Goal: Information Seeking & Learning: Compare options

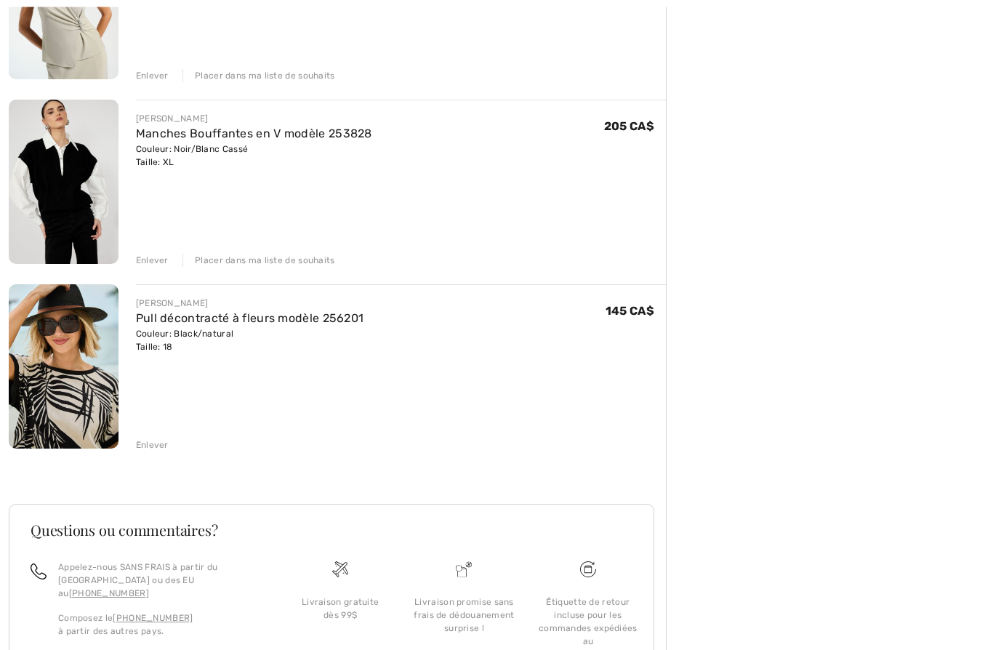
scroll to position [1421, 0]
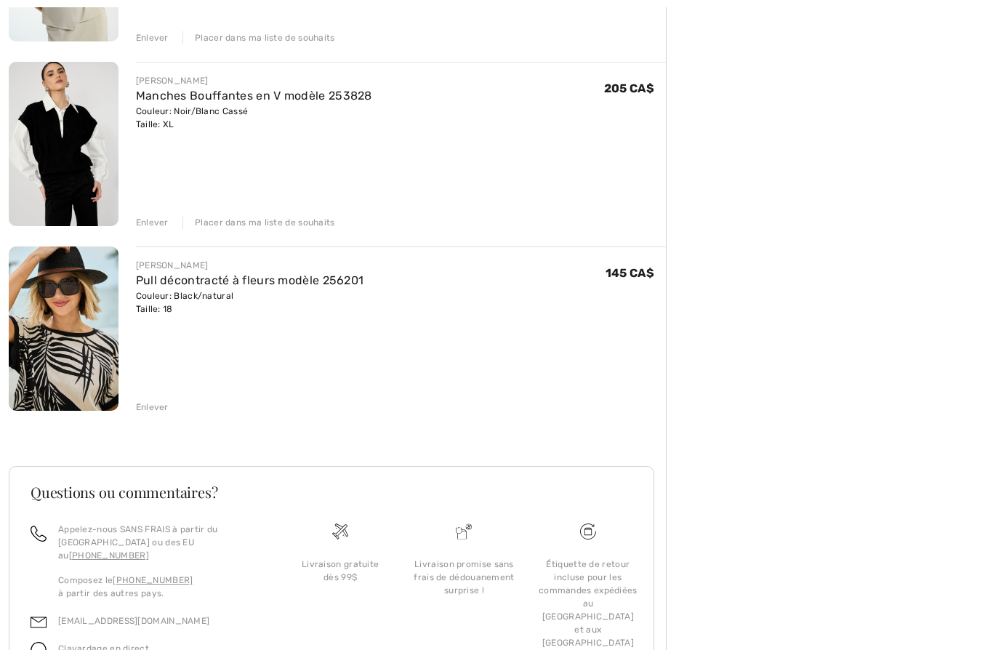
click at [145, 403] on div "Enlever" at bounding box center [152, 406] width 33 height 13
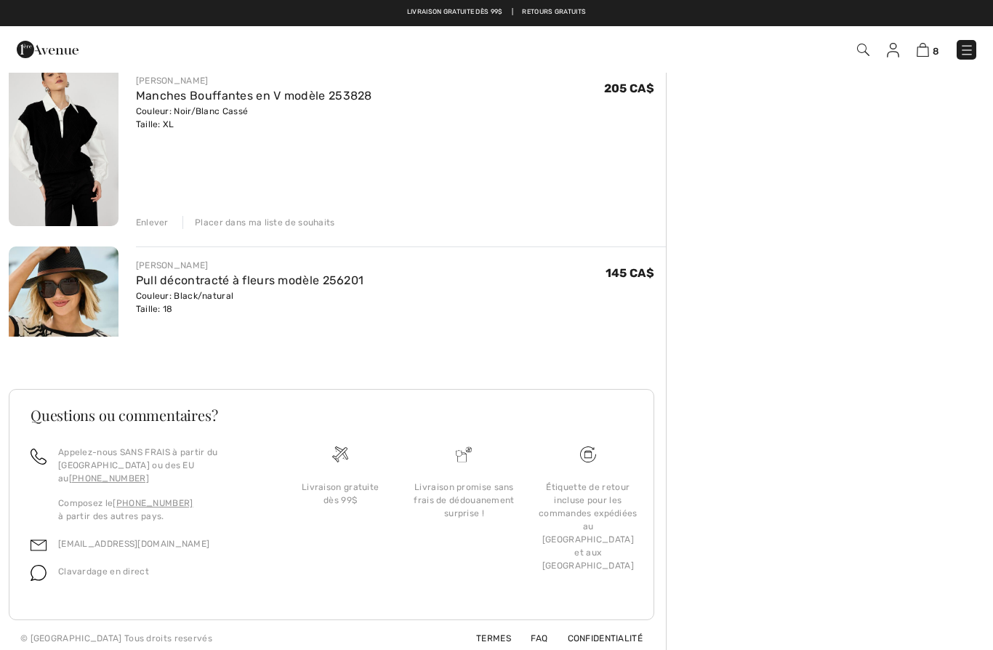
scroll to position [1243, 0]
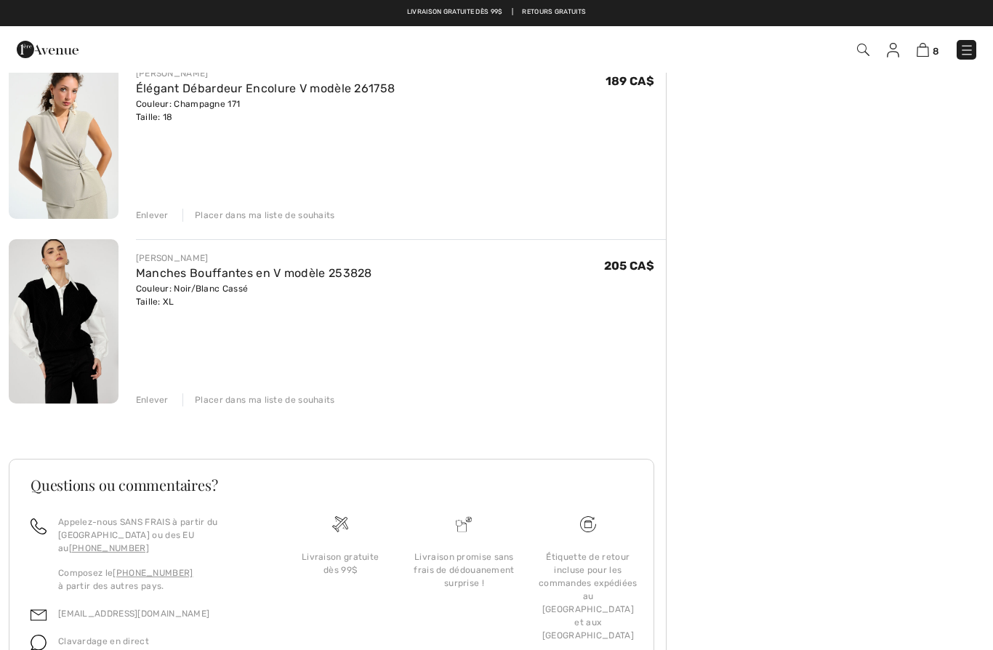
click at [154, 395] on div "Enlever" at bounding box center [152, 399] width 33 height 13
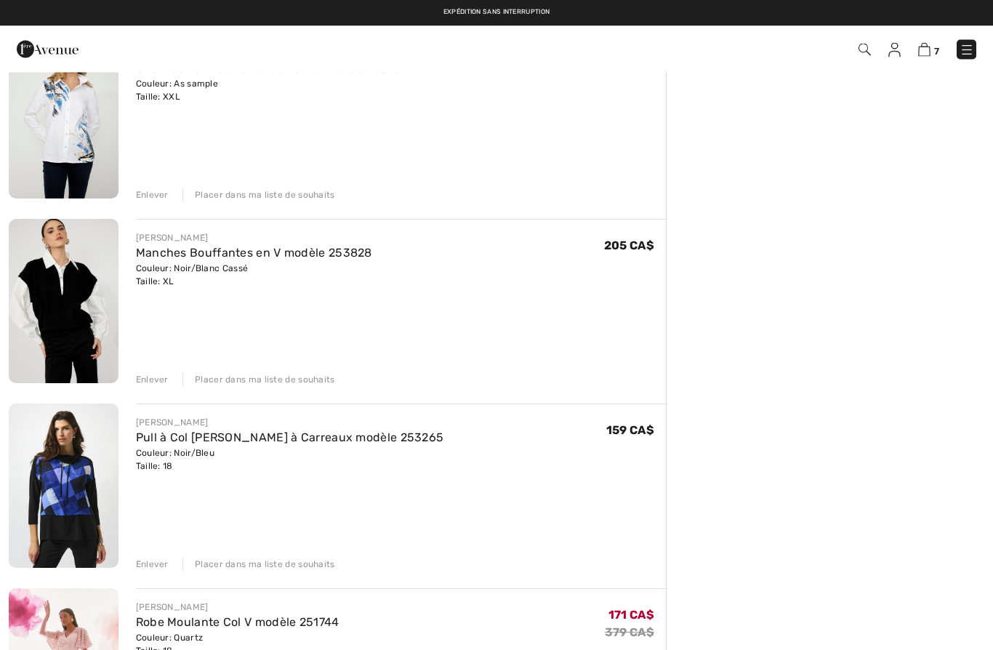
scroll to position [307, 0]
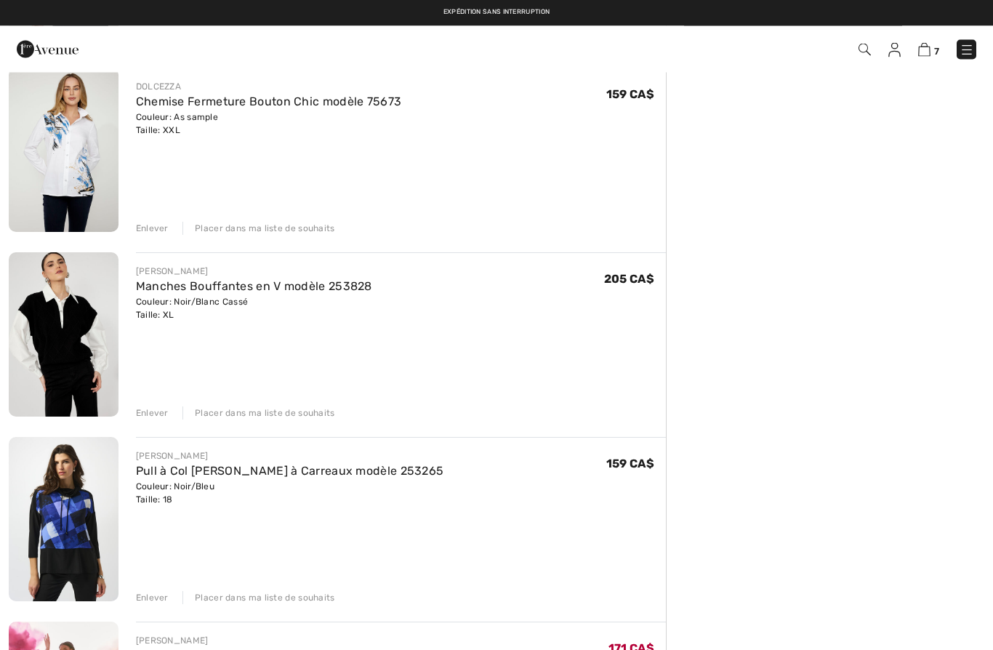
click at [150, 416] on div "Enlever" at bounding box center [152, 413] width 33 height 13
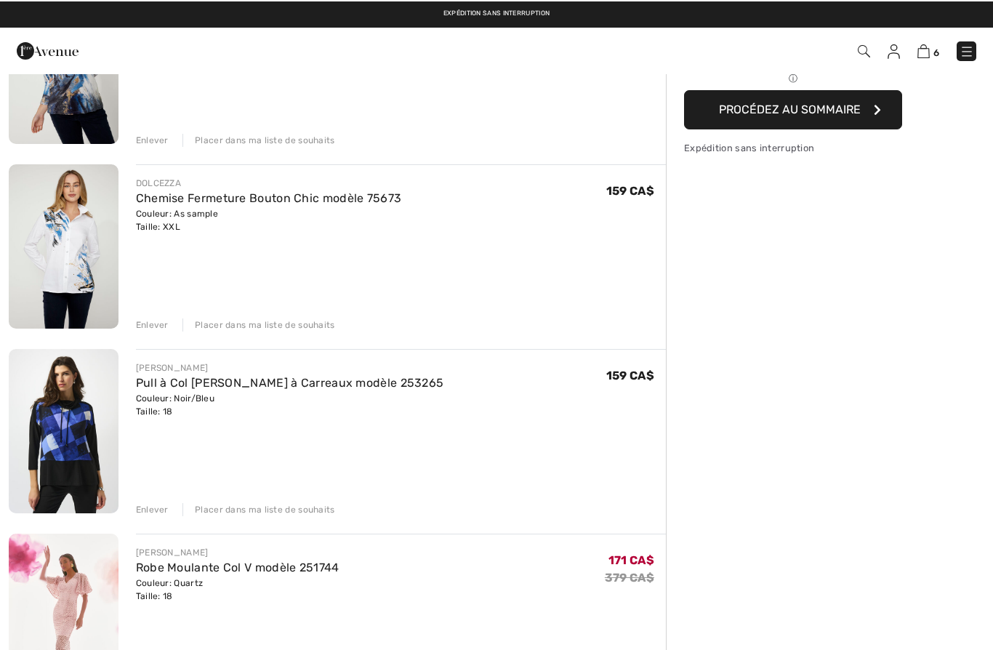
click at [146, 321] on div "Enlever" at bounding box center [152, 323] width 33 height 13
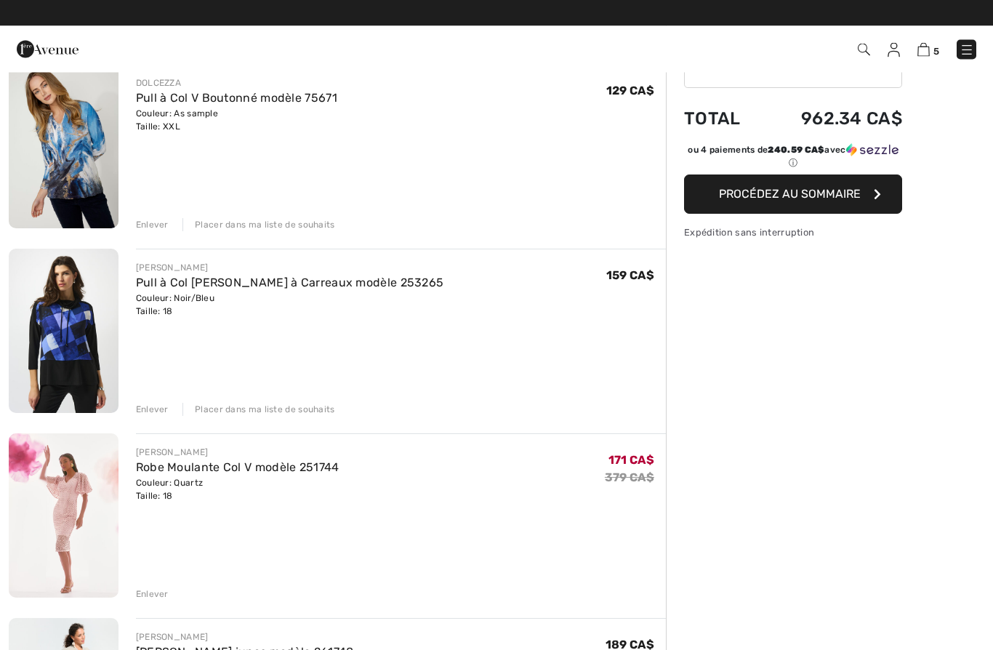
scroll to position [76, 0]
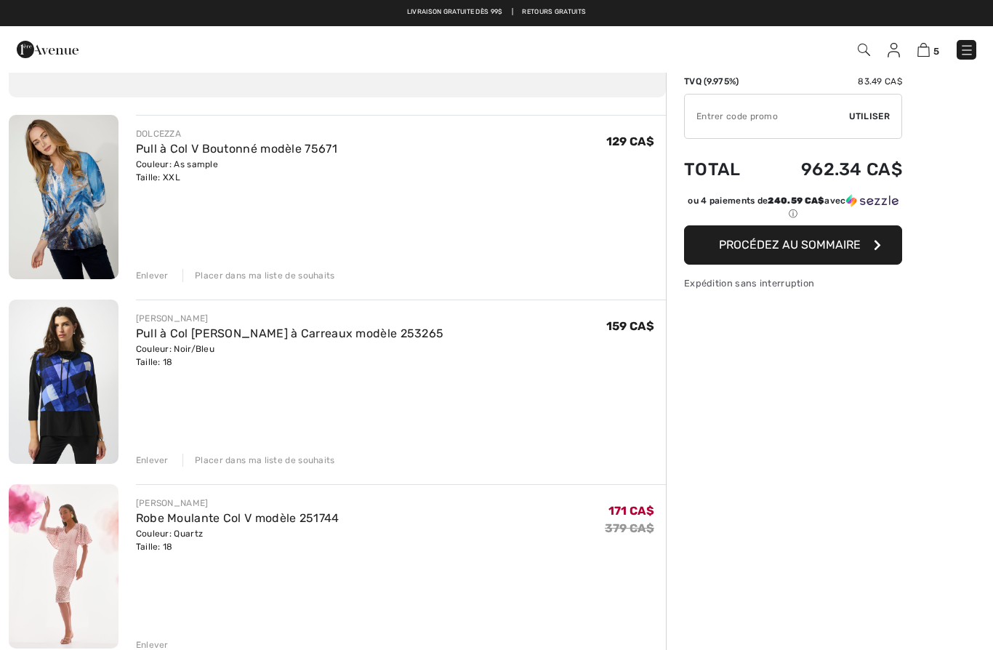
click at [147, 274] on div "Enlever" at bounding box center [152, 275] width 33 height 13
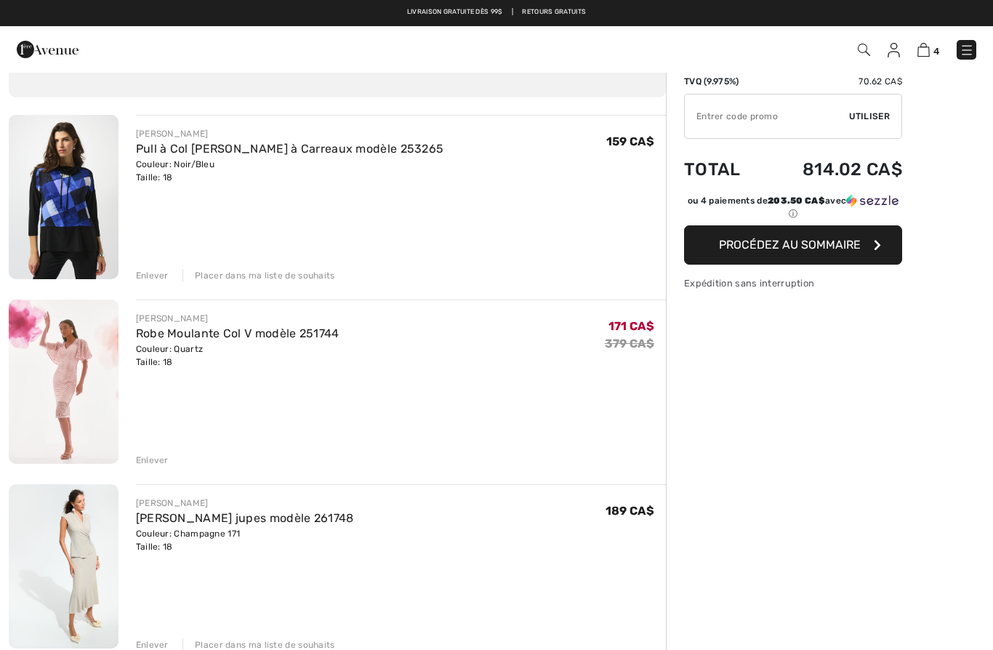
click at [142, 272] on div "Enlever" at bounding box center [152, 275] width 33 height 13
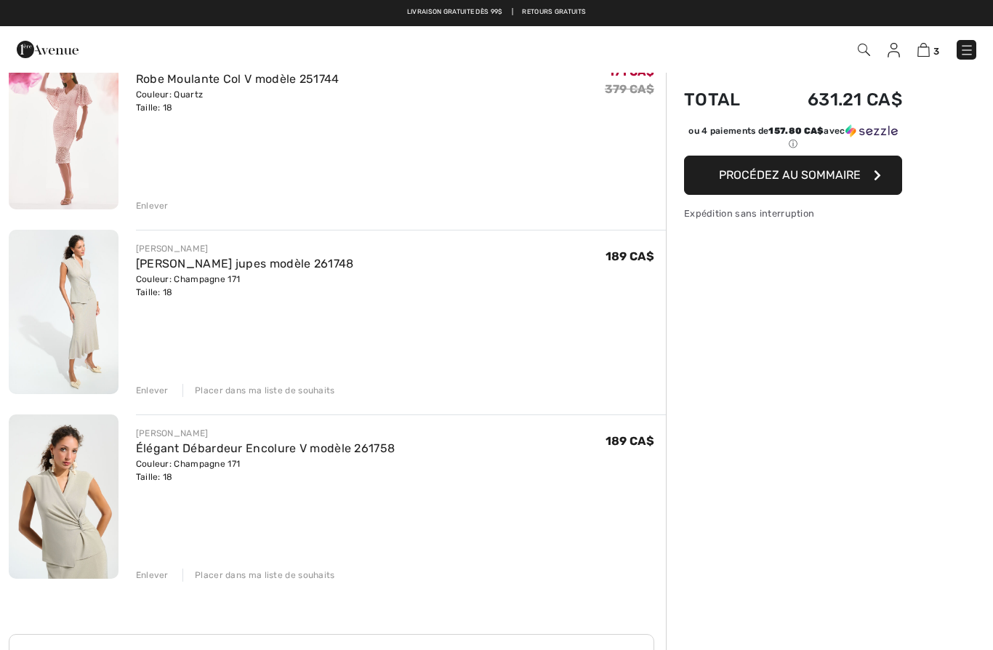
scroll to position [144, 0]
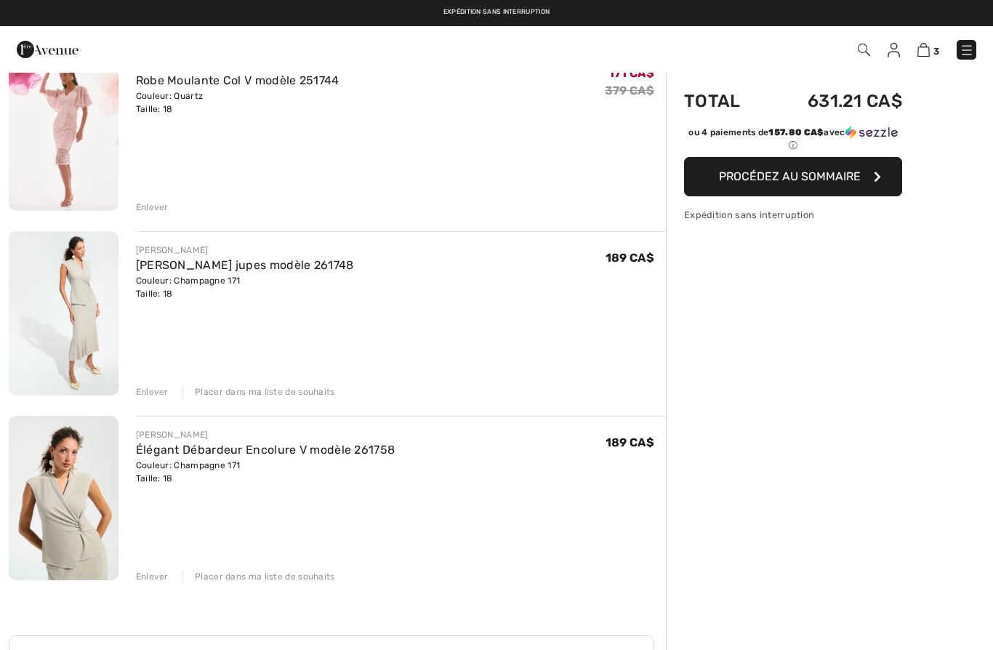
click at [143, 389] on div "Enlever" at bounding box center [152, 391] width 33 height 13
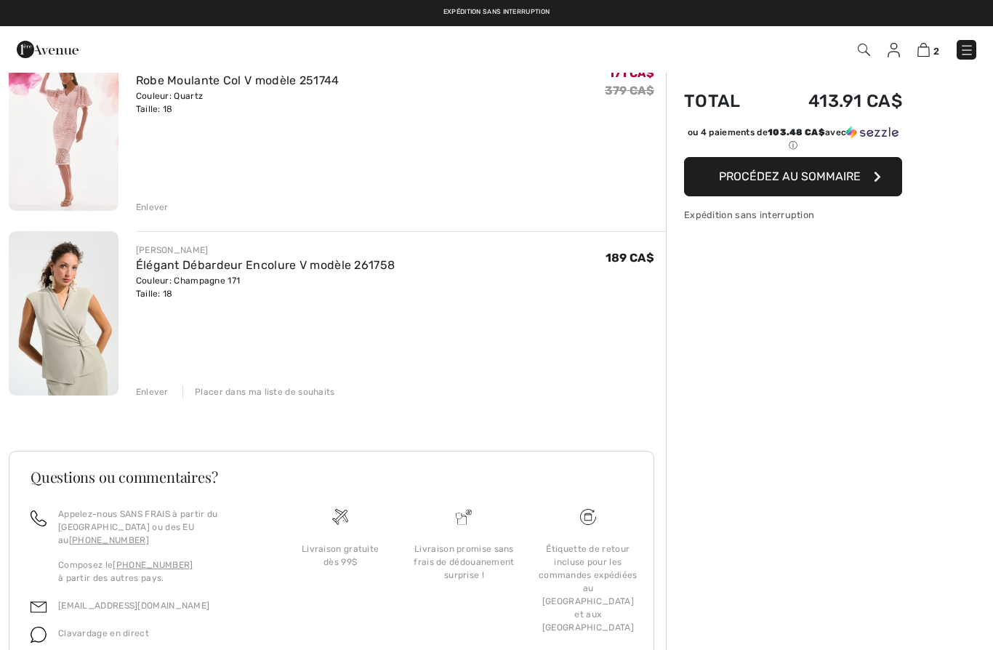
scroll to position [136, 0]
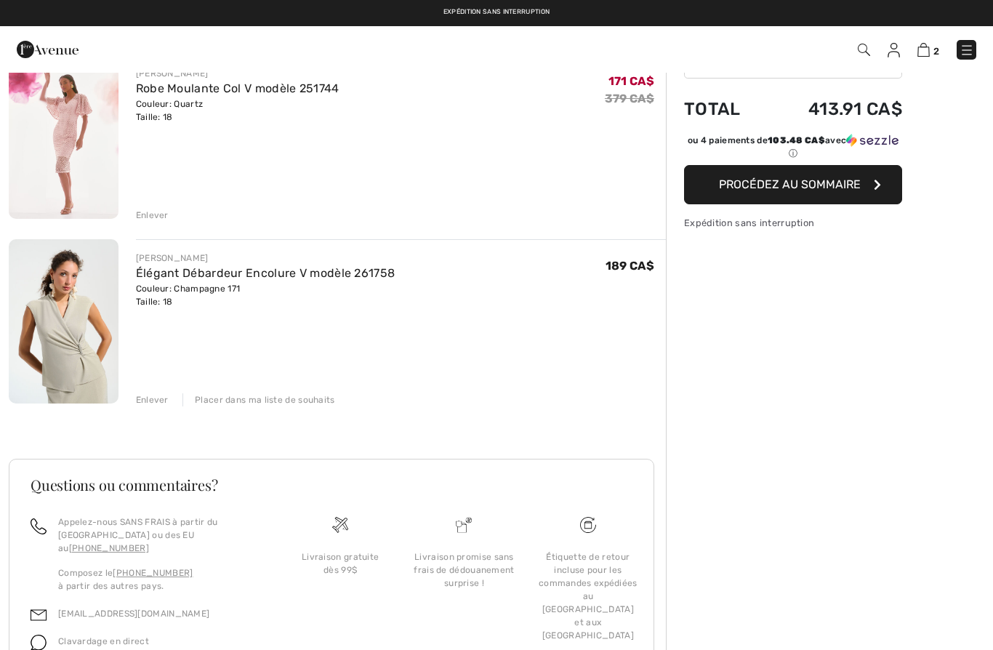
click at [148, 405] on div "Enlever" at bounding box center [152, 399] width 33 height 13
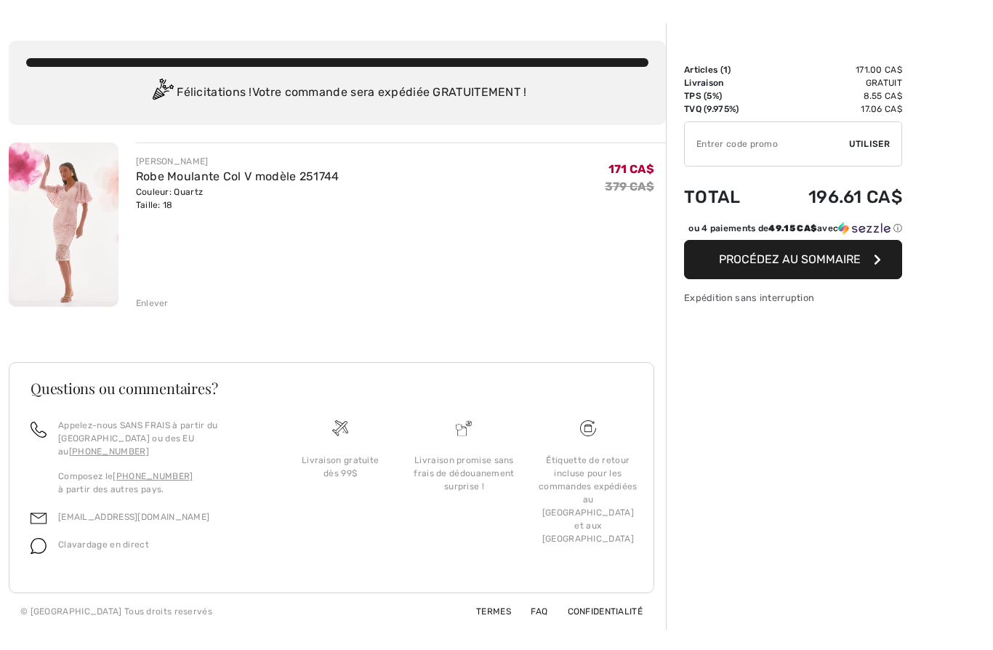
scroll to position [49, 0]
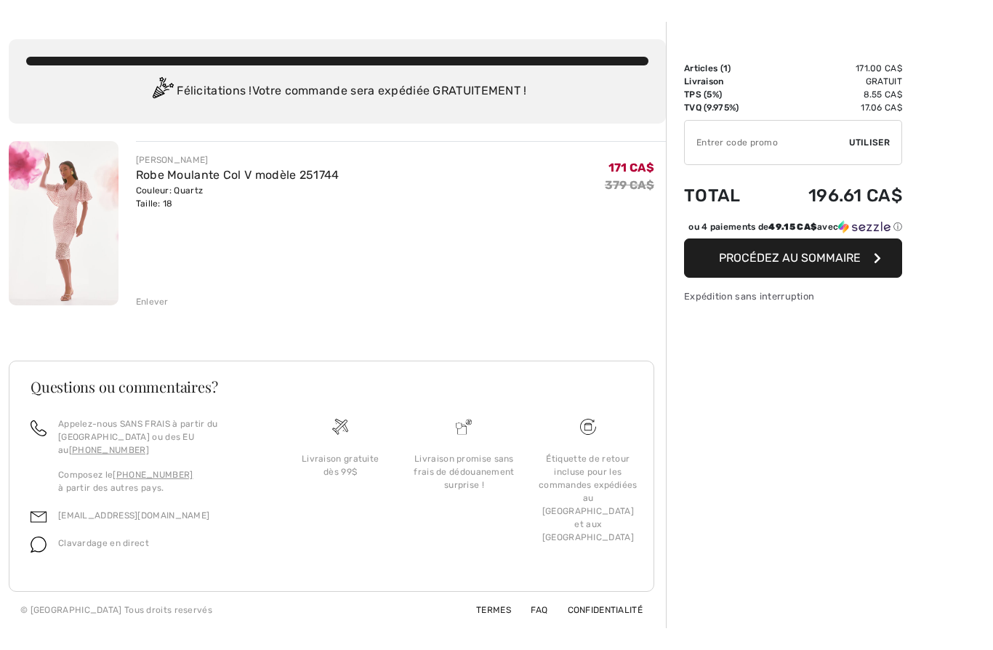
click at [64, 219] on img at bounding box center [64, 223] width 110 height 164
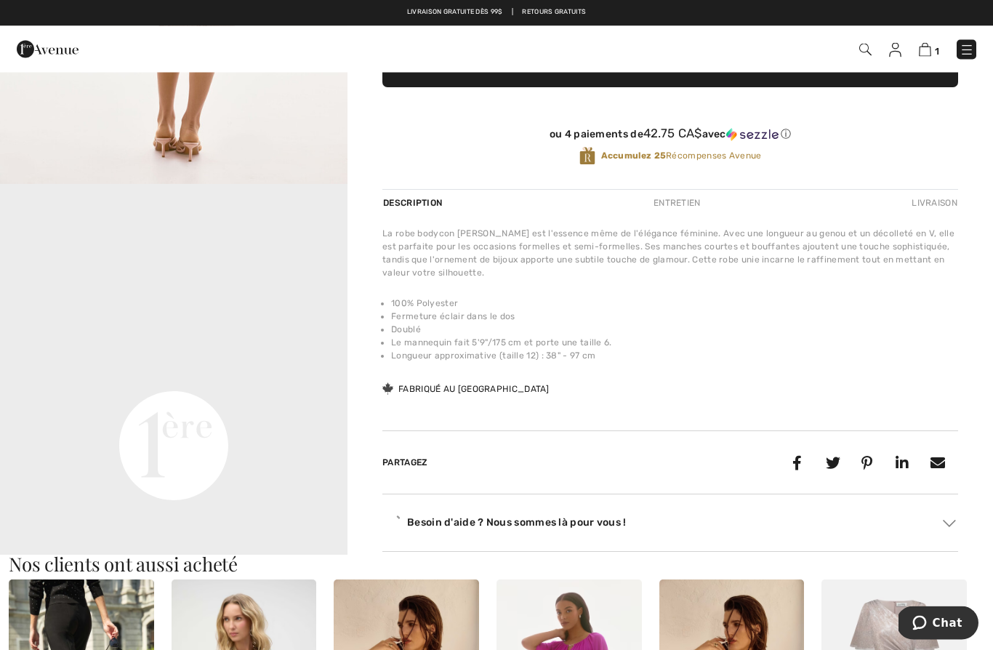
scroll to position [476, 0]
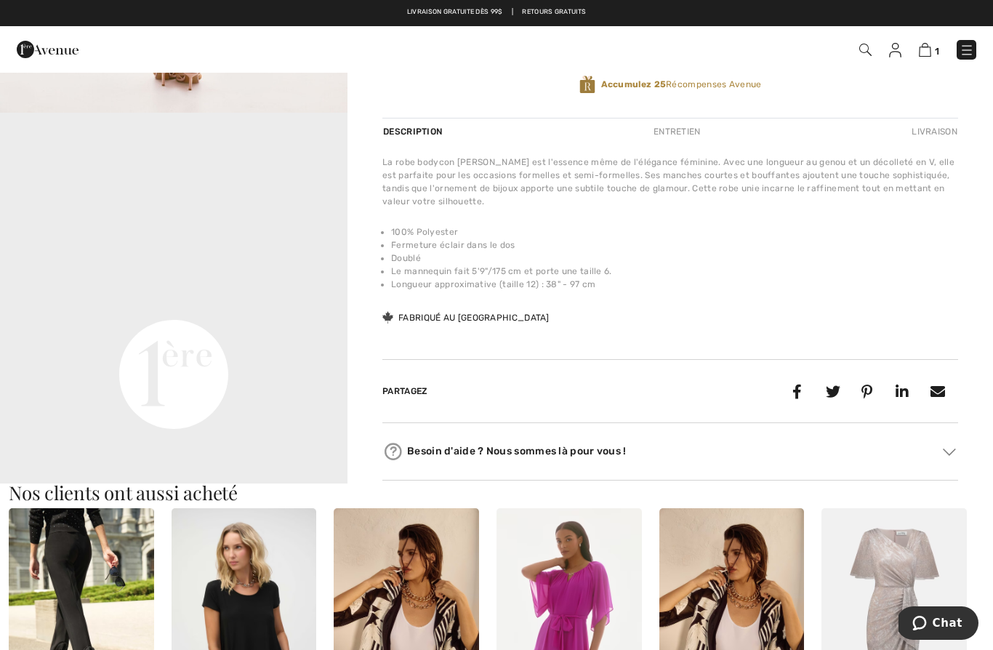
click at [62, 287] on video "Your browser does not support the video tag." at bounding box center [173, 200] width 347 height 174
click at [140, 285] on video "Your browser does not support the video tag." at bounding box center [173, 200] width 347 height 174
click at [60, 287] on video "Your browser does not support the video tag." at bounding box center [173, 200] width 347 height 174
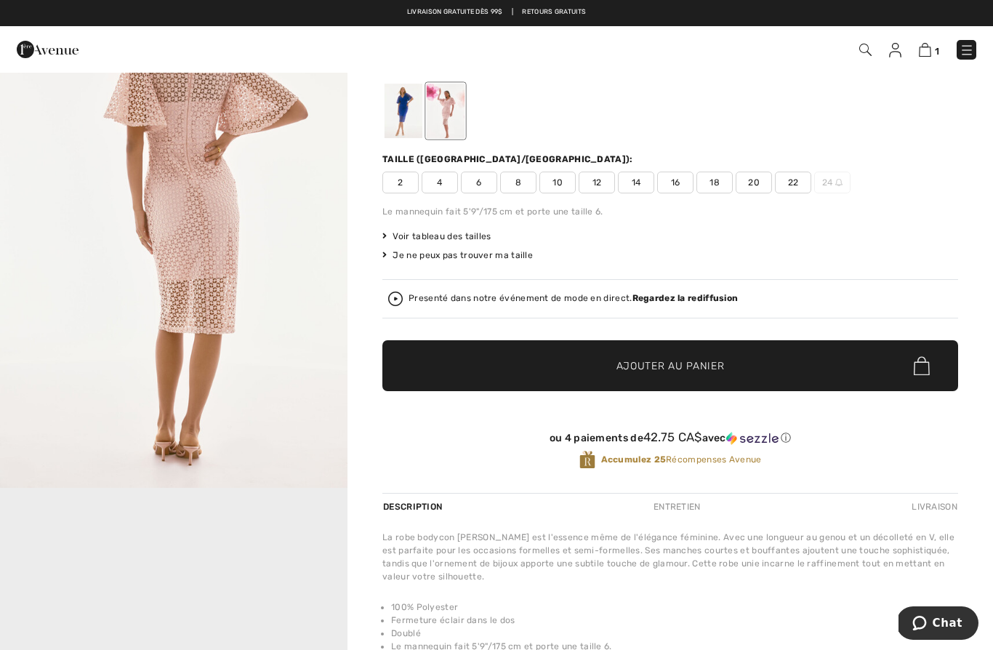
scroll to position [0, 0]
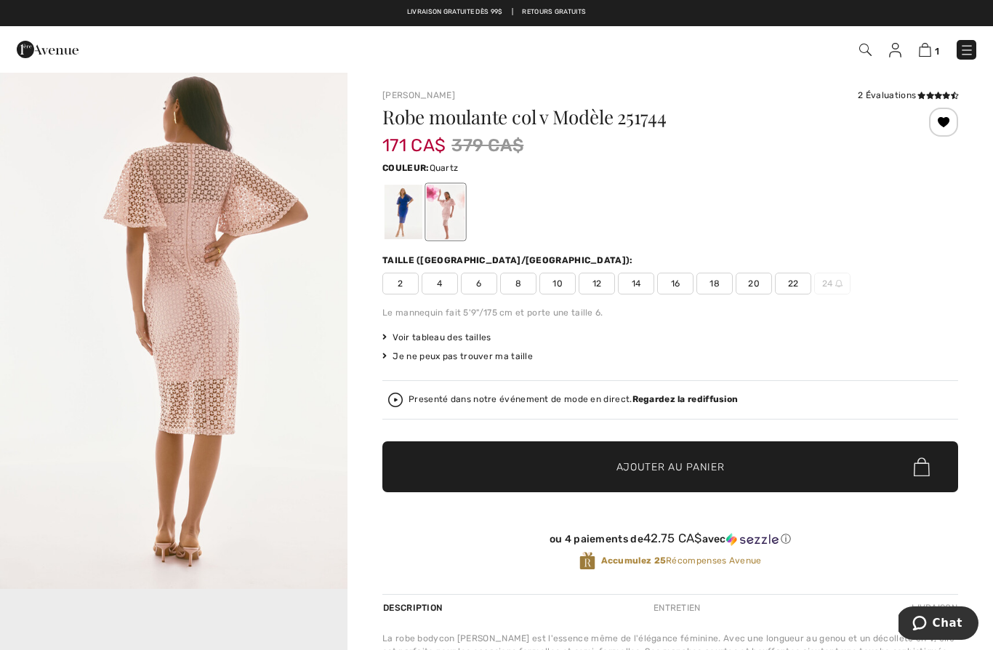
click at [841, 167] on div "Couleur: Quartz" at bounding box center [669, 166] width 575 height 17
click at [397, 208] on div at bounding box center [403, 212] width 38 height 54
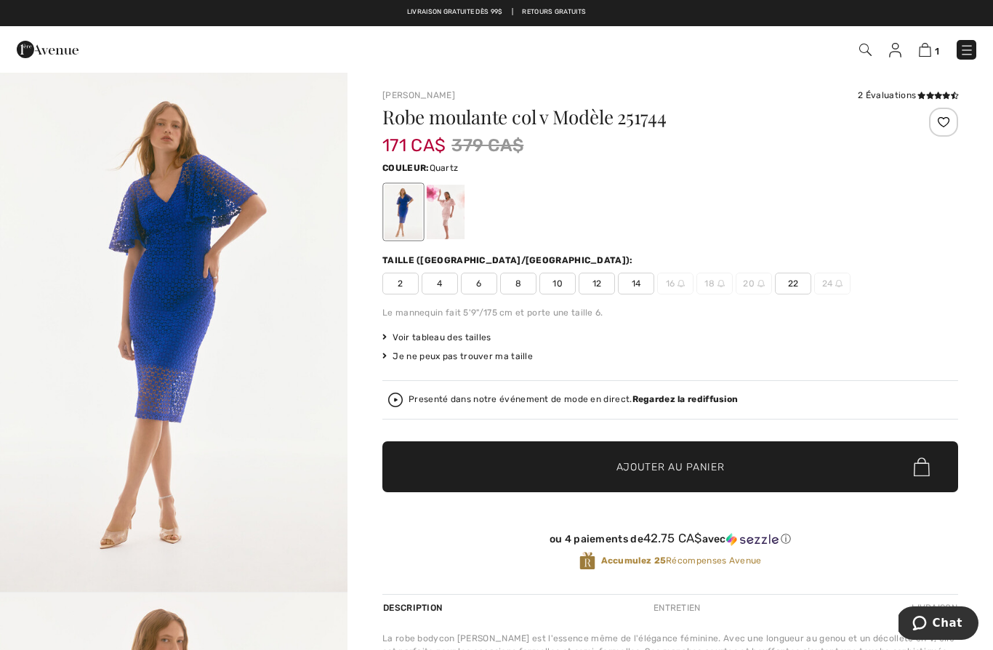
click at [456, 206] on div at bounding box center [446, 212] width 38 height 54
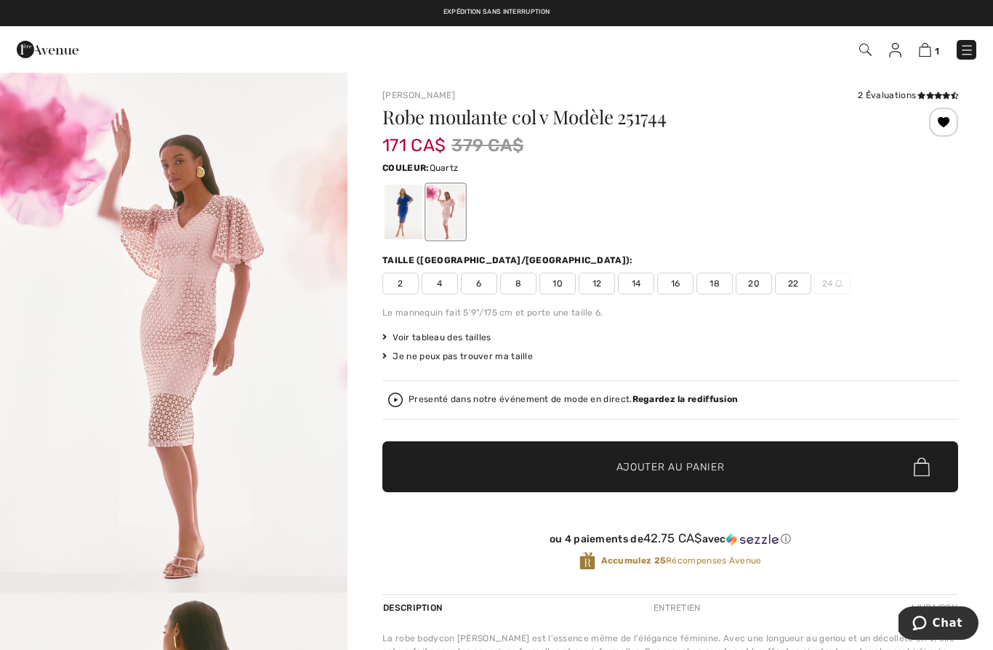
click at [971, 50] on img at bounding box center [966, 50] width 15 height 15
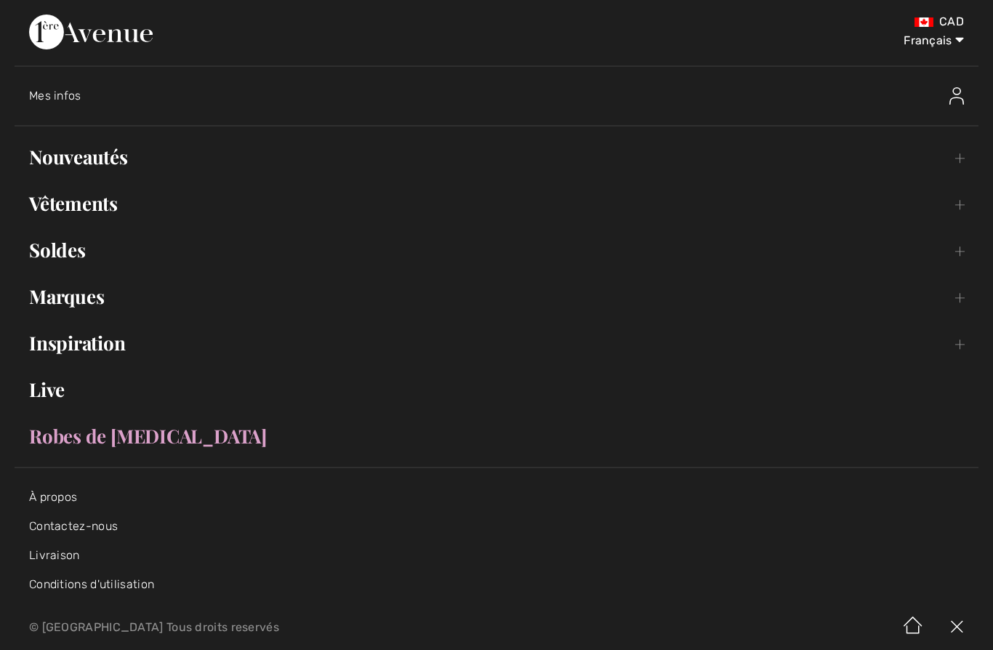
click at [48, 204] on link "Vêtements Toggle submenu" at bounding box center [497, 203] width 964 height 32
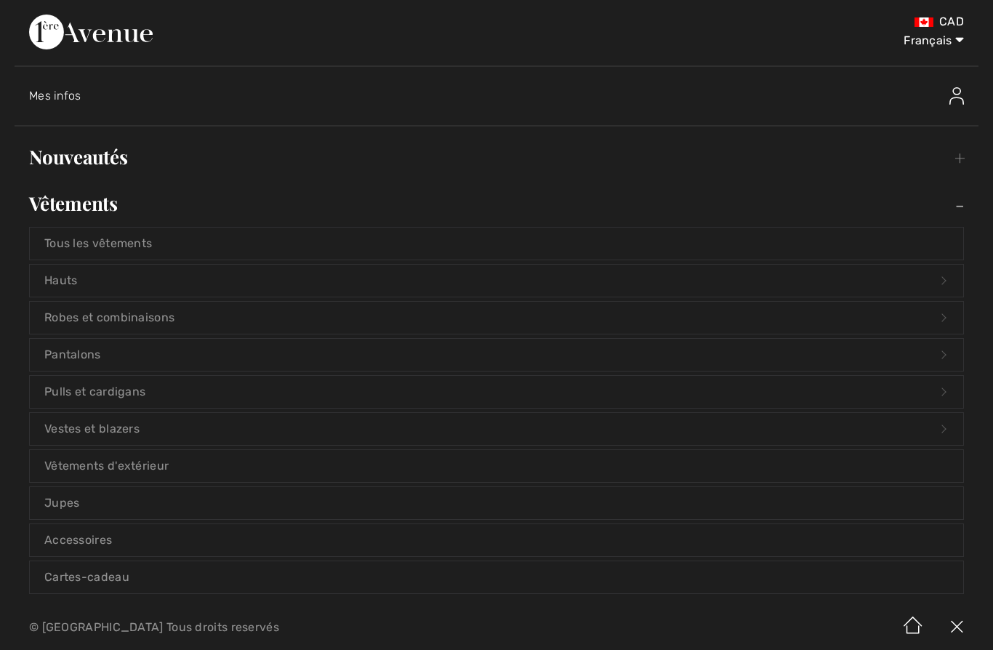
click at [47, 319] on link "Robes et combinaisons Open submenu" at bounding box center [496, 318] width 933 height 32
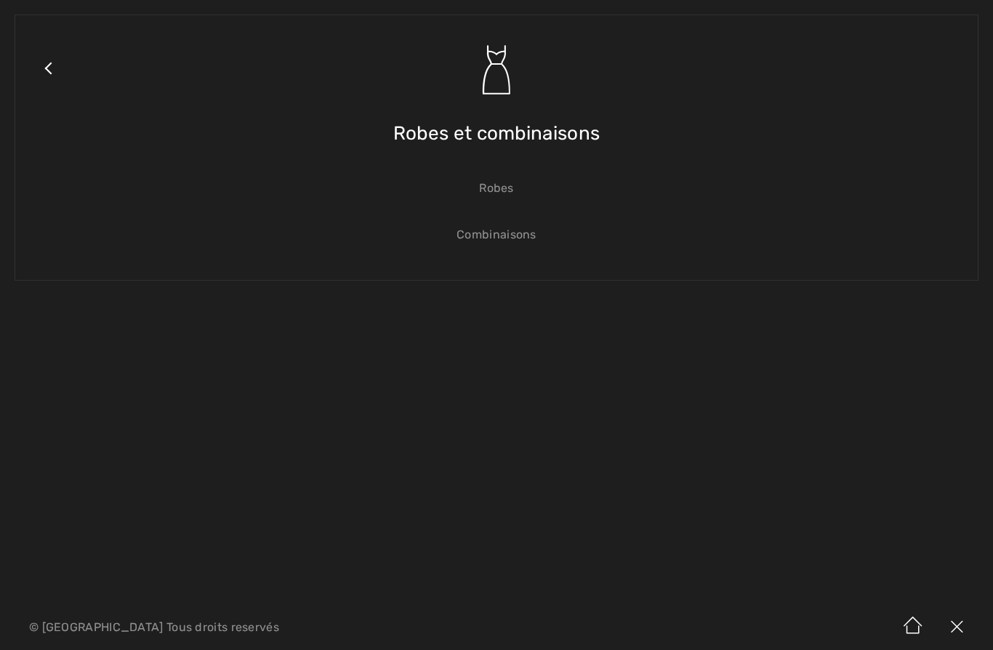
click at [506, 191] on link "Robes" at bounding box center [496, 188] width 933 height 32
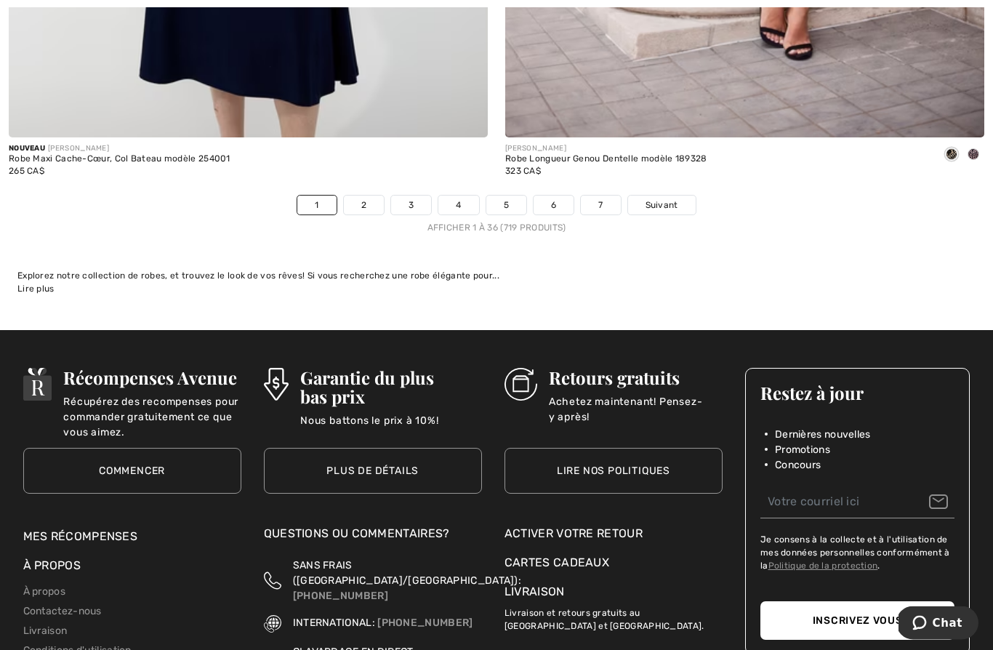
scroll to position [14249, 0]
click at [666, 198] on span "Suivant" at bounding box center [661, 204] width 33 height 13
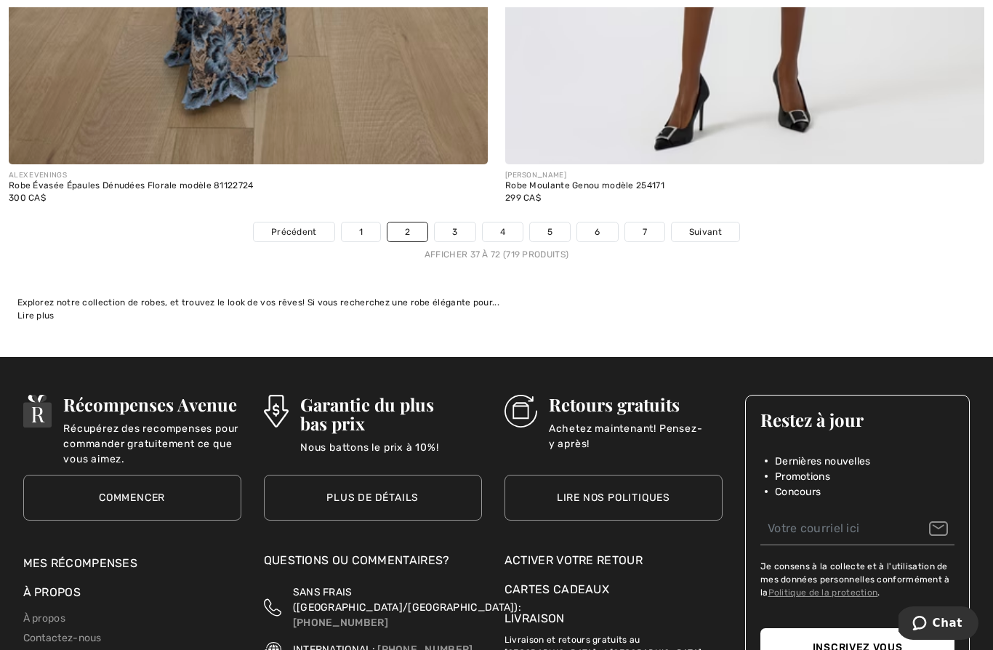
scroll to position [14223, 0]
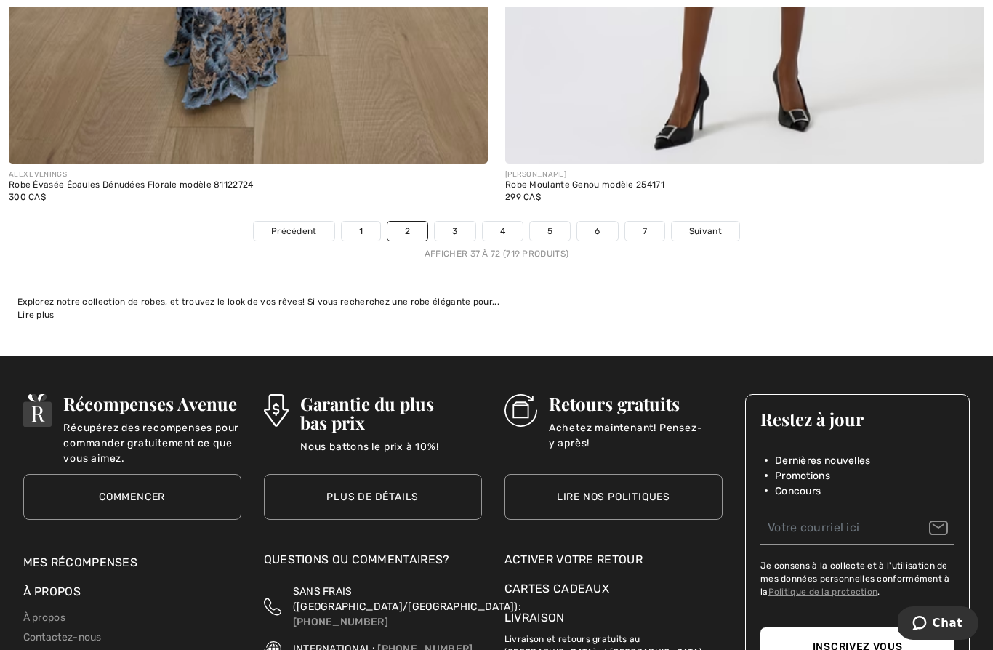
click at [713, 225] on span "Suivant" at bounding box center [705, 231] width 33 height 13
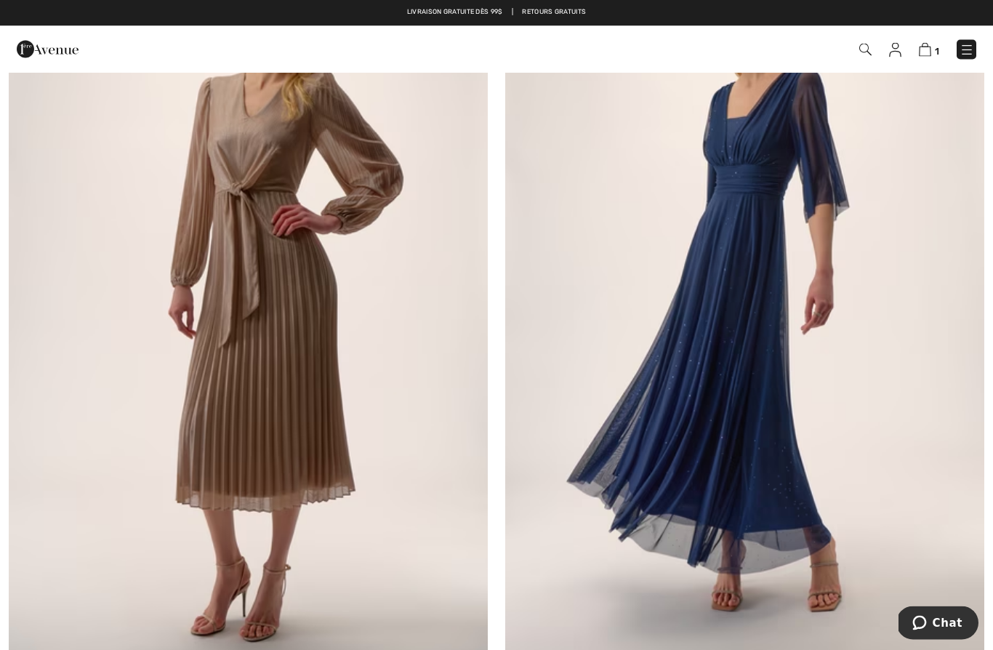
scroll to position [8126, 0]
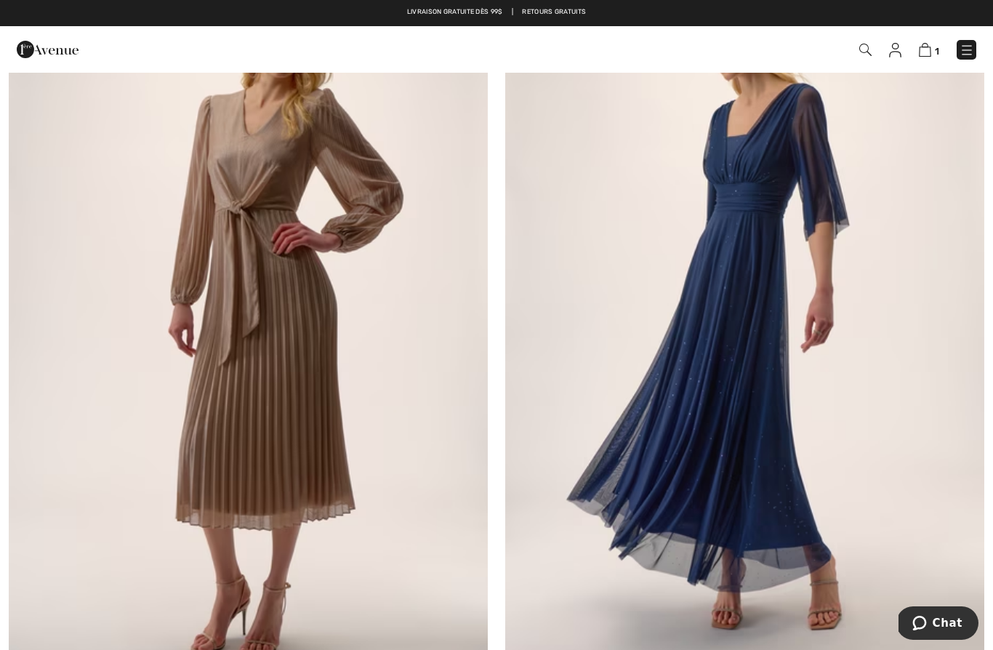
click at [760, 195] on img at bounding box center [744, 321] width 479 height 719
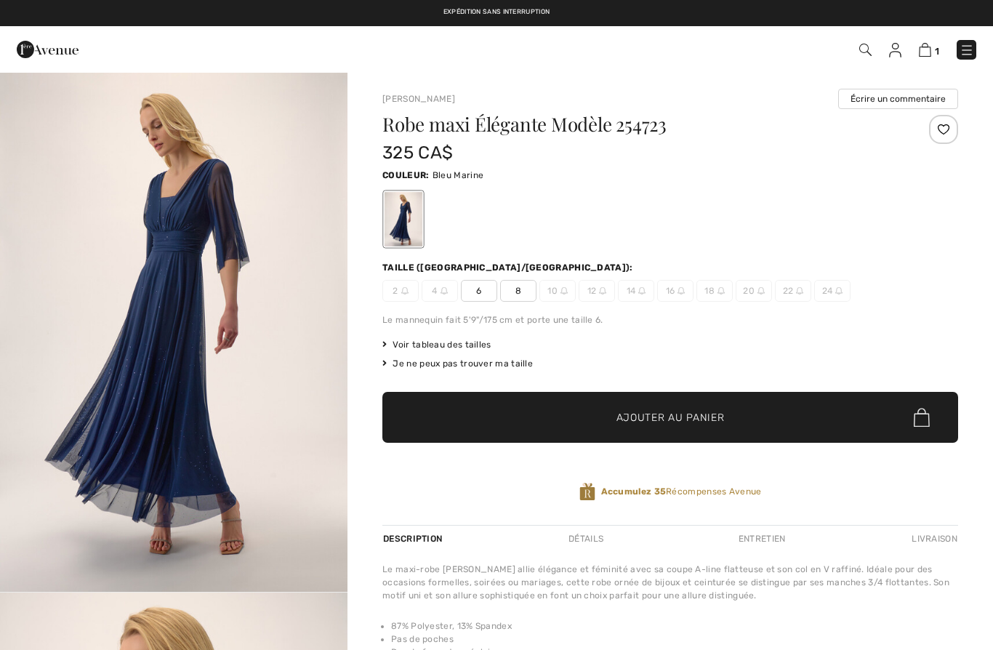
checkbox input "true"
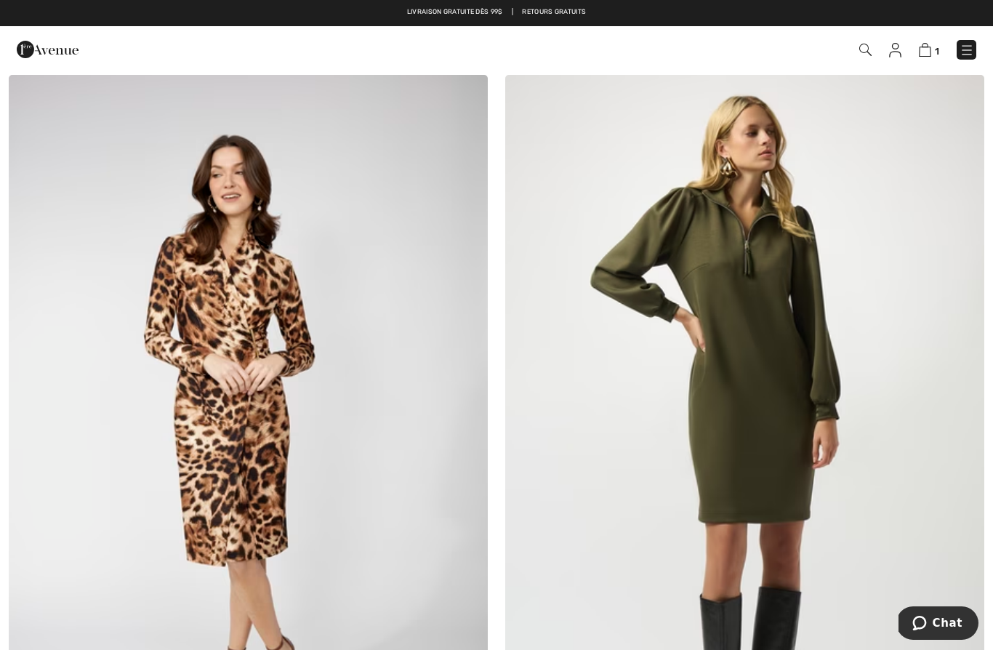
scroll to position [12818, 0]
click at [788, 437] on img at bounding box center [744, 435] width 479 height 719
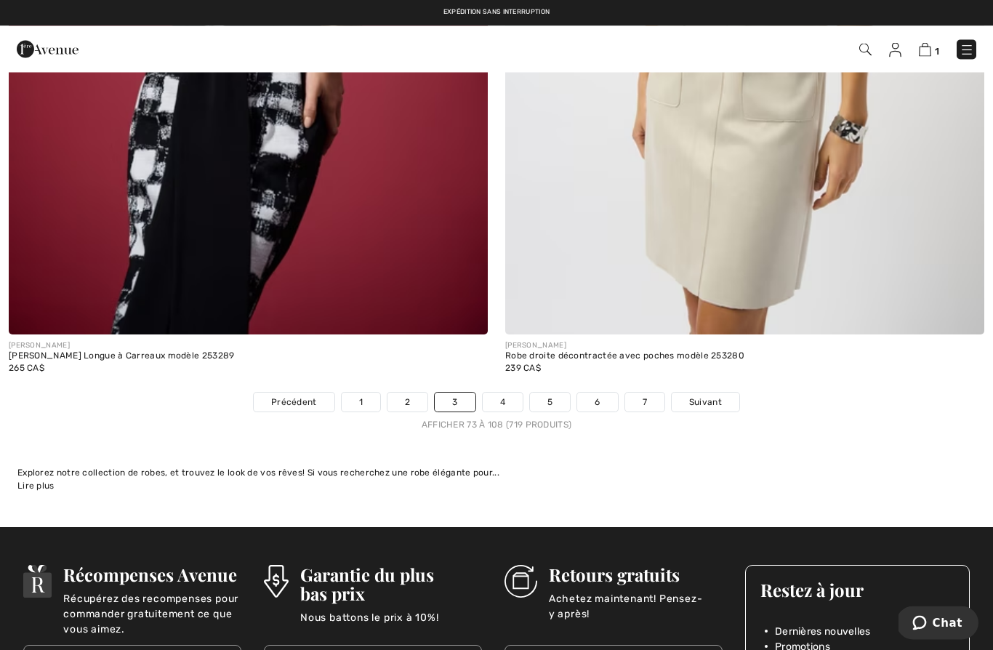
scroll to position [14052, 0]
click at [710, 395] on span "Suivant" at bounding box center [705, 401] width 33 height 13
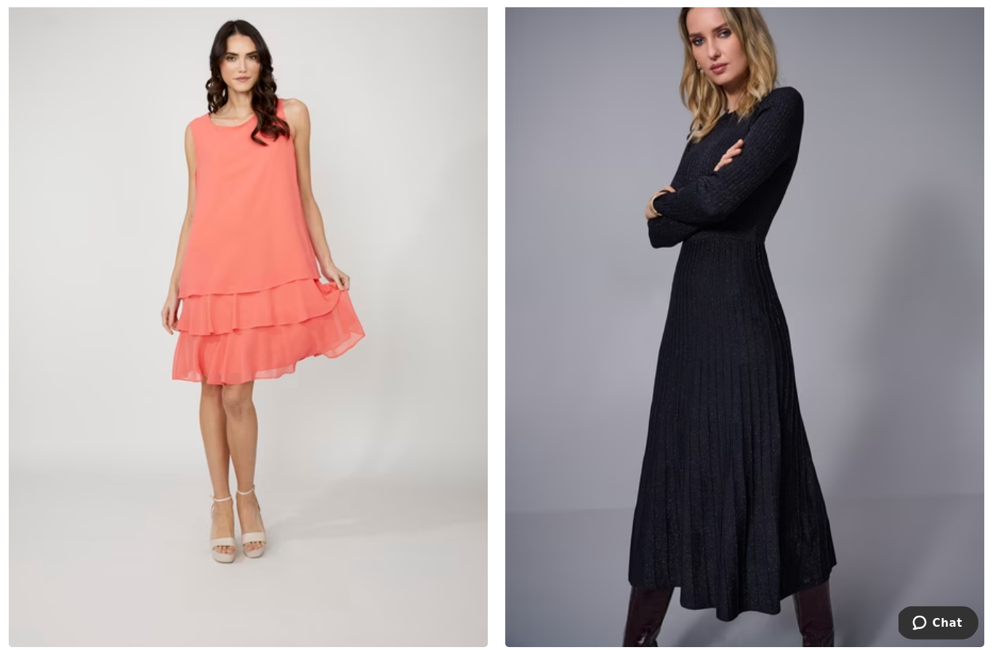
scroll to position [4131, 0]
click at [806, 514] on img at bounding box center [744, 287] width 479 height 719
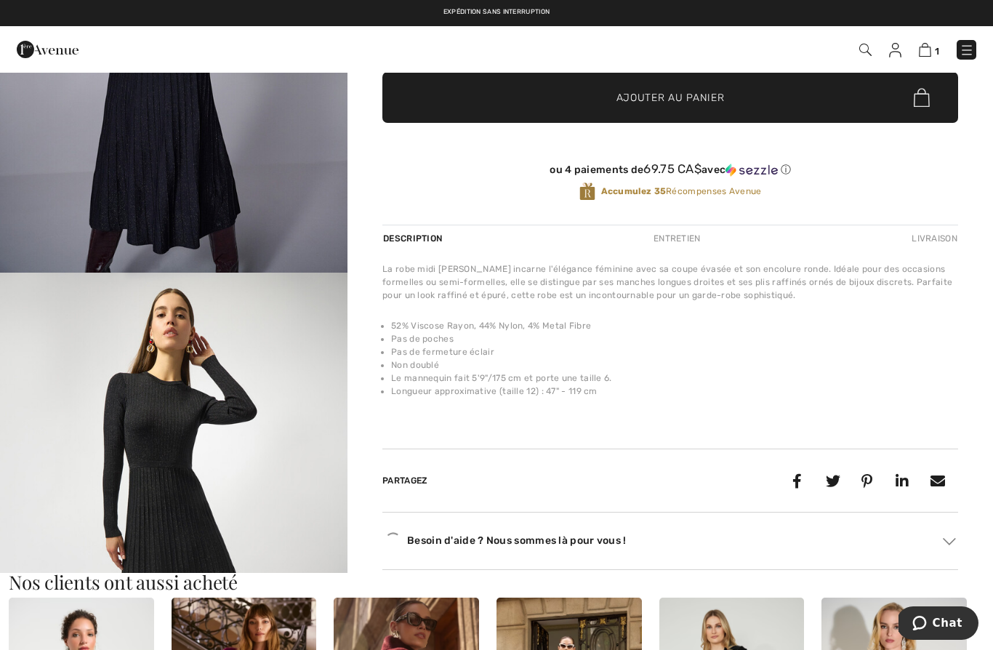
scroll to position [350, 0]
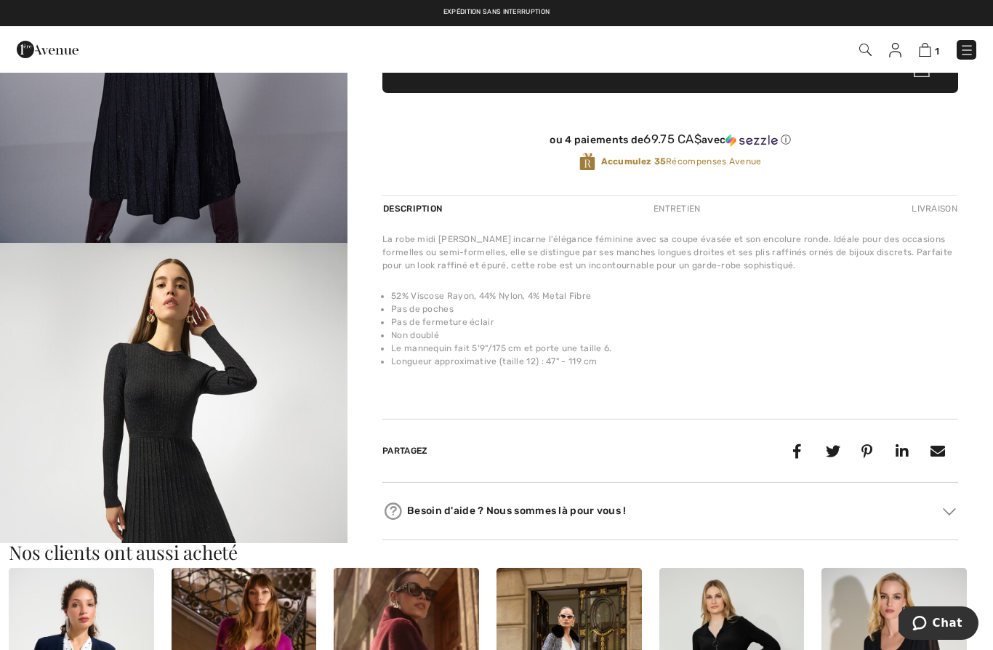
click at [141, 386] on img "2 / 5" at bounding box center [173, 503] width 347 height 520
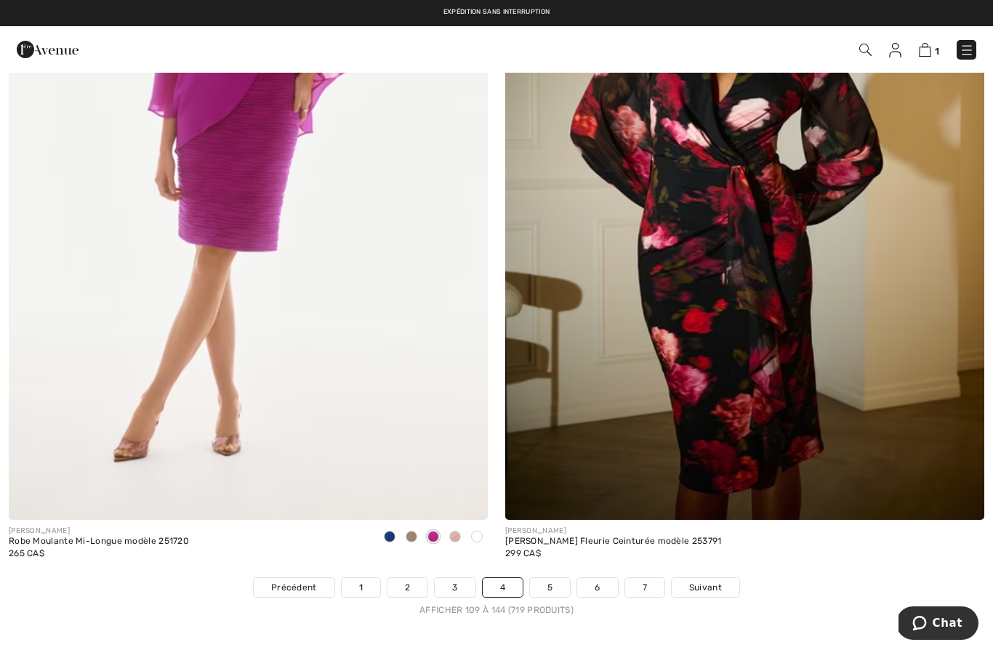
scroll to position [13864, 0]
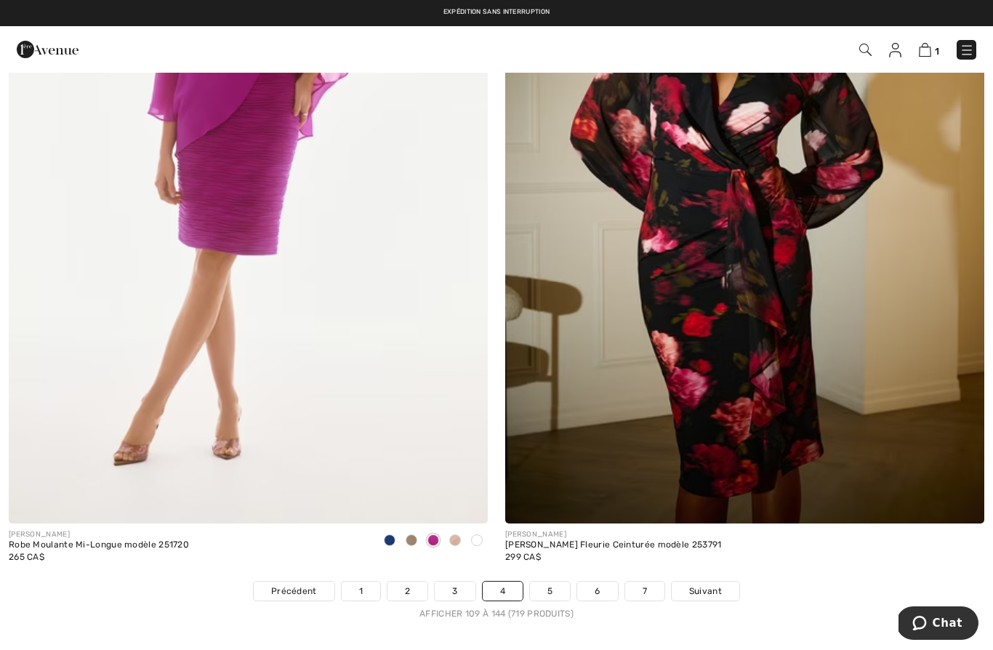
click at [711, 584] on span "Suivant" at bounding box center [705, 590] width 33 height 13
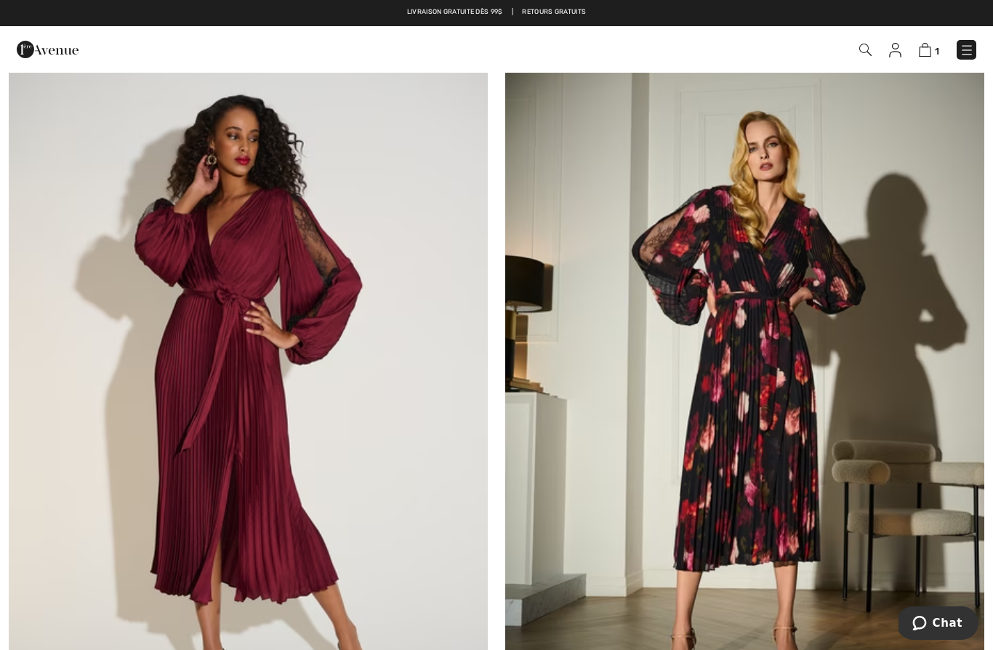
scroll to position [151, 0]
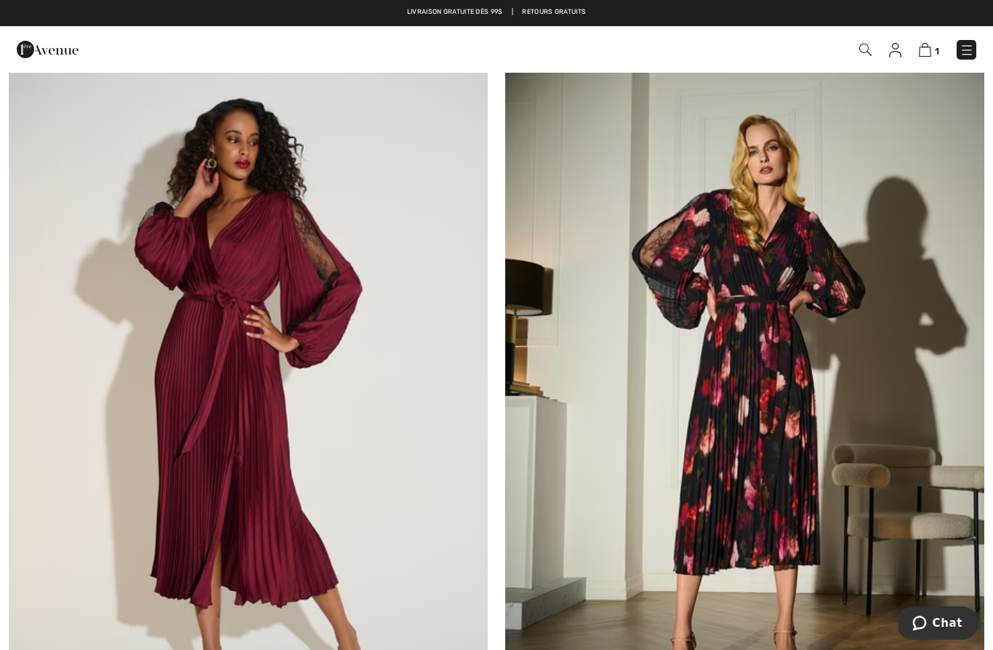
click at [765, 476] on img at bounding box center [744, 390] width 479 height 719
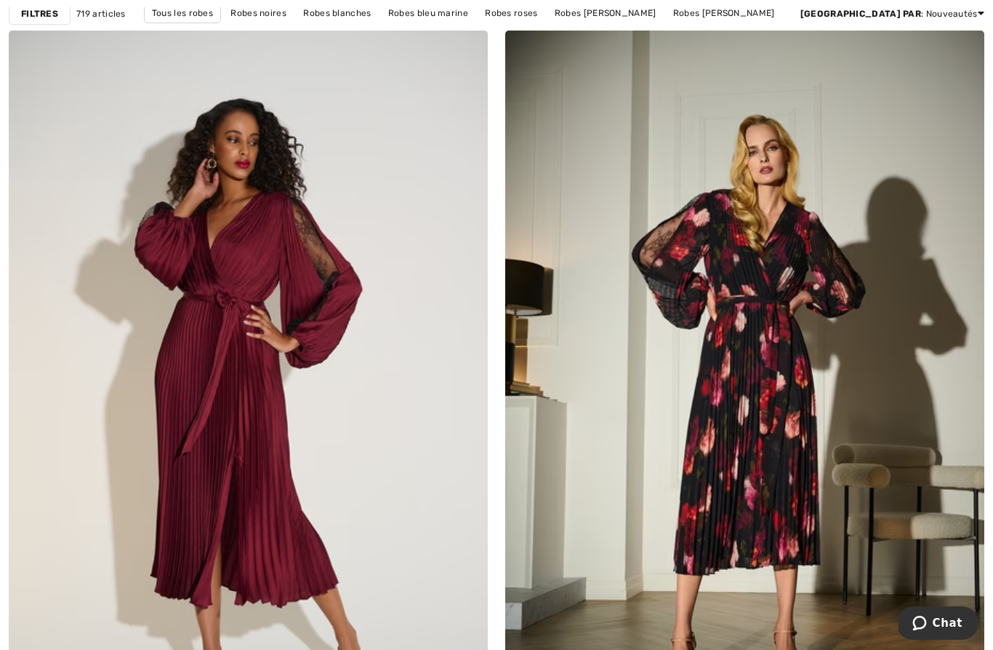
click at [775, 407] on img at bounding box center [744, 390] width 479 height 719
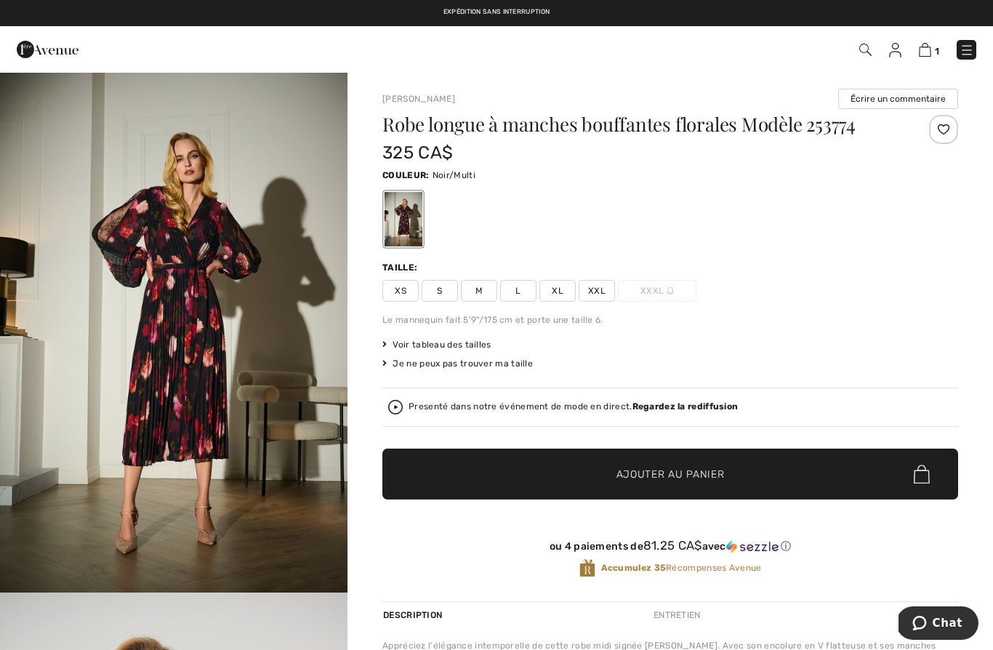
click at [193, 294] on img "1 / 5" at bounding box center [173, 331] width 347 height 521
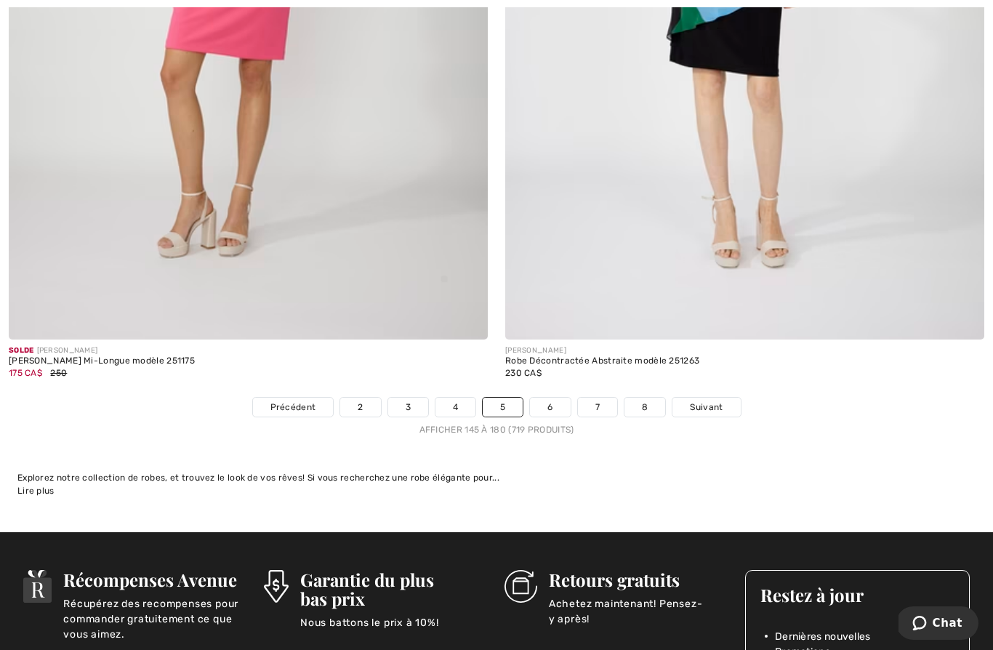
scroll to position [14048, 0]
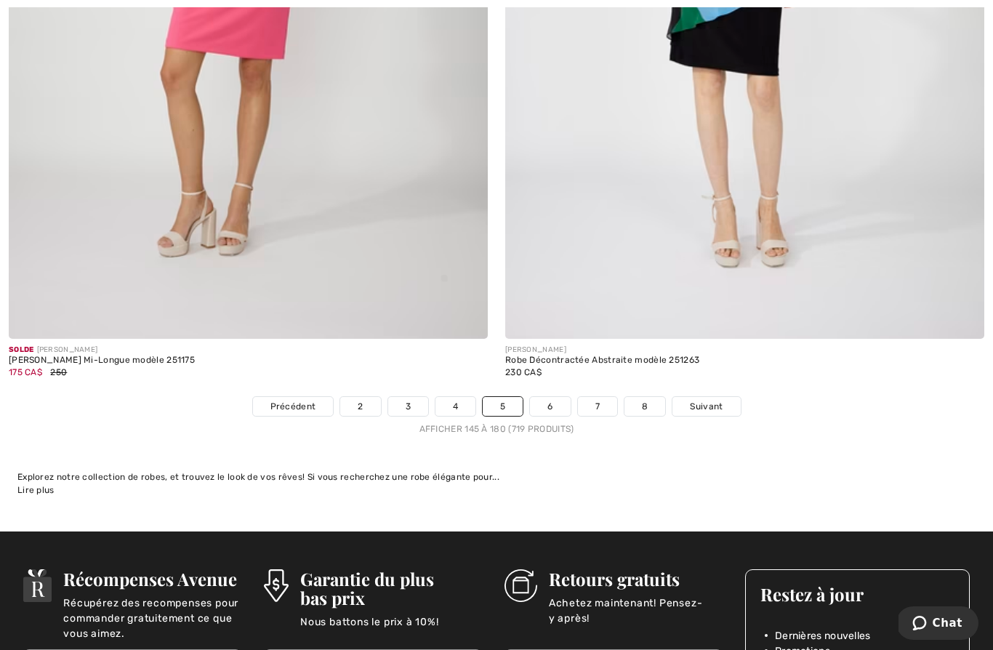
click at [711, 400] on span "Suivant" at bounding box center [706, 406] width 33 height 13
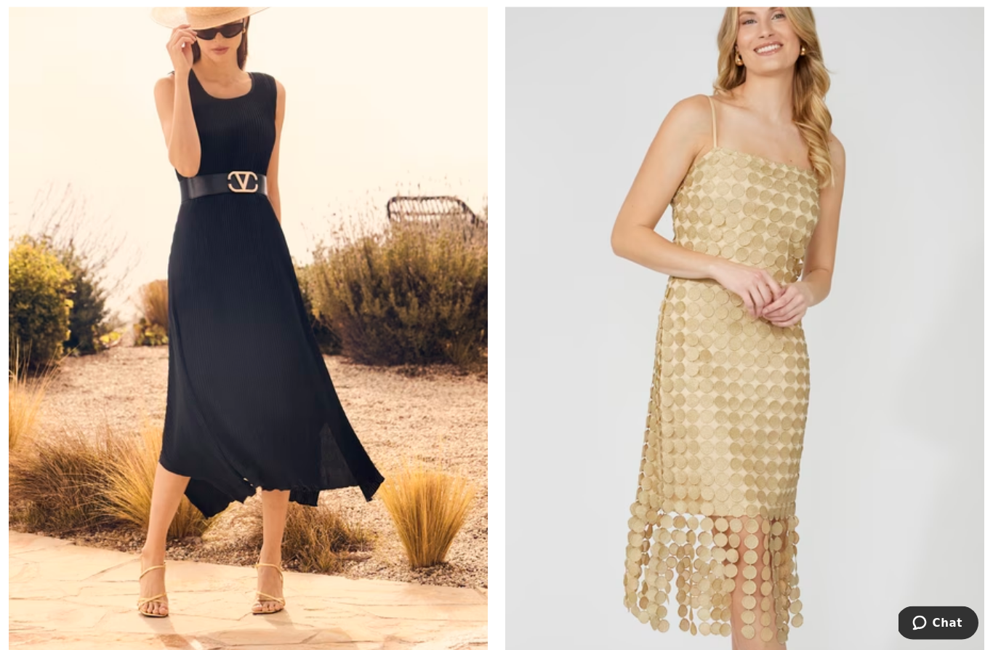
scroll to position [1009, 0]
click at [206, 275] on img at bounding box center [248, 307] width 479 height 719
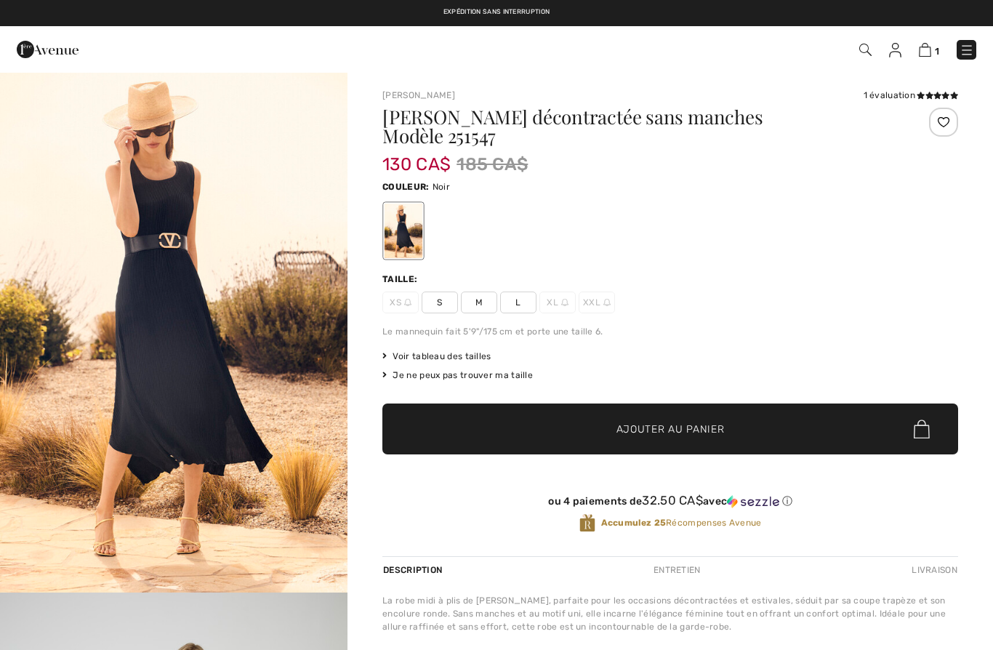
checkbox input "true"
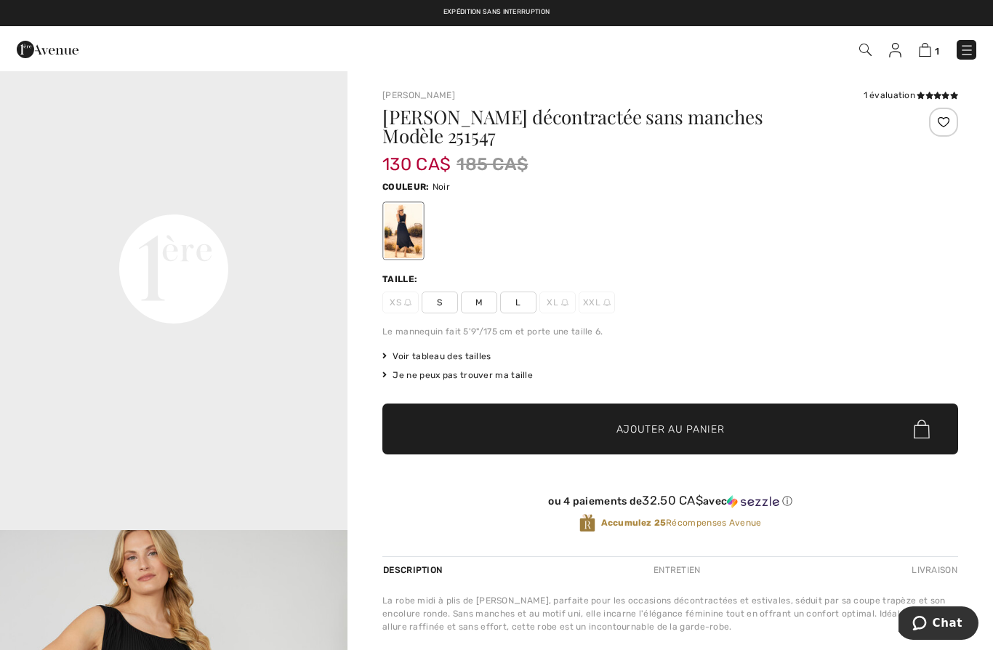
scroll to position [1118, 0]
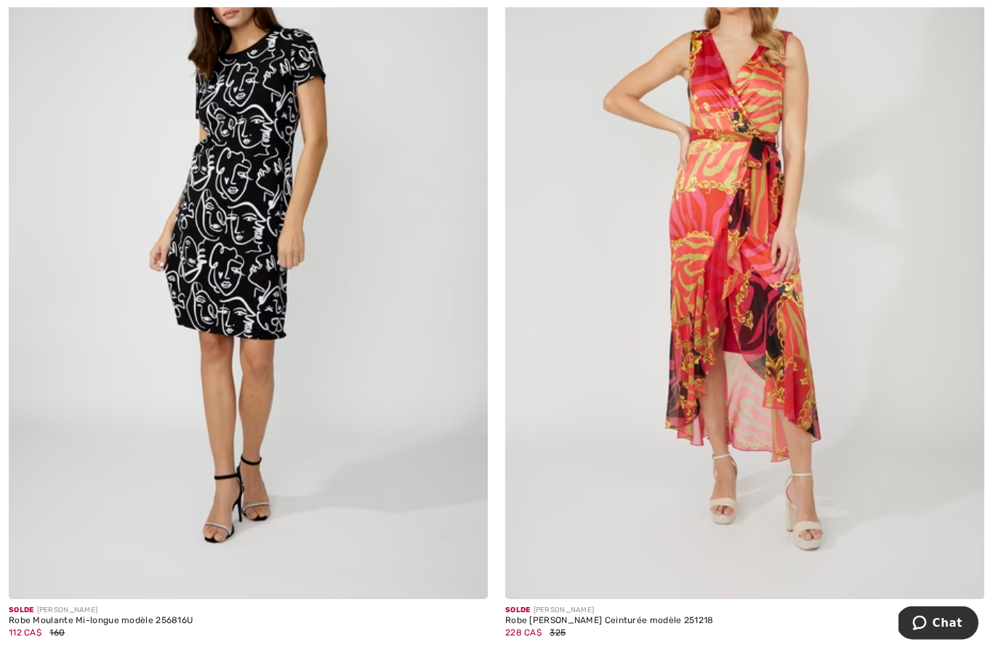
scroll to position [13013, 0]
click at [791, 395] on img at bounding box center [744, 240] width 479 height 719
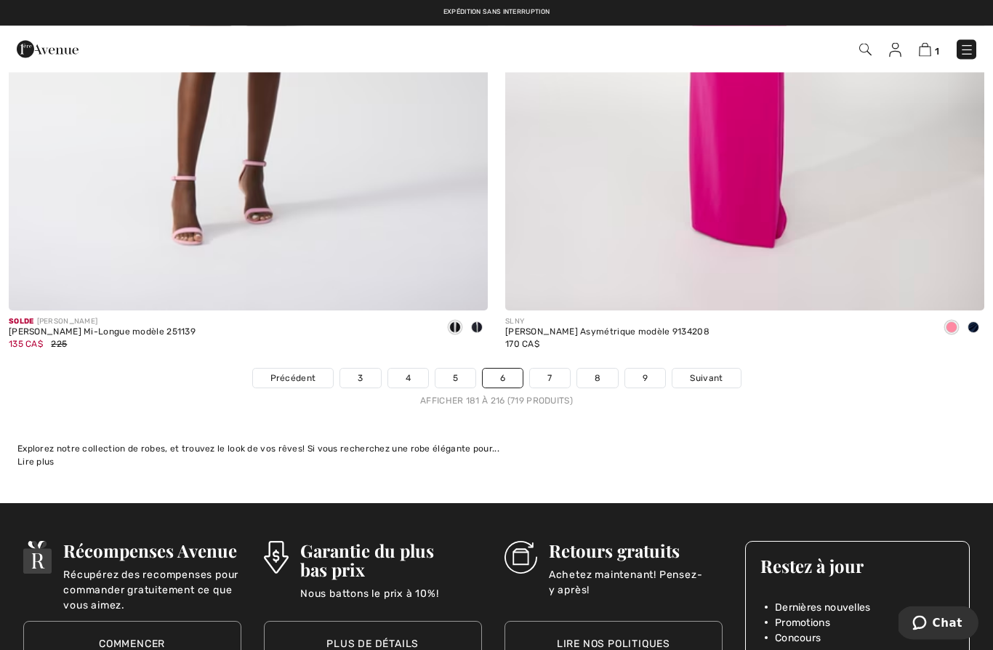
scroll to position [14072, 0]
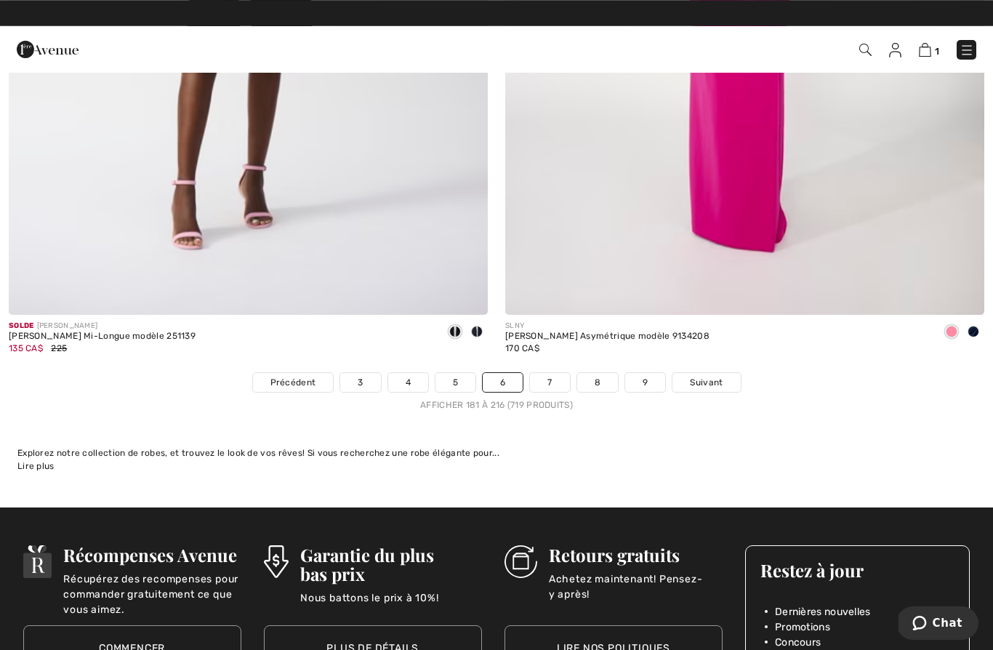
click at [707, 376] on span "Suivant" at bounding box center [706, 382] width 33 height 13
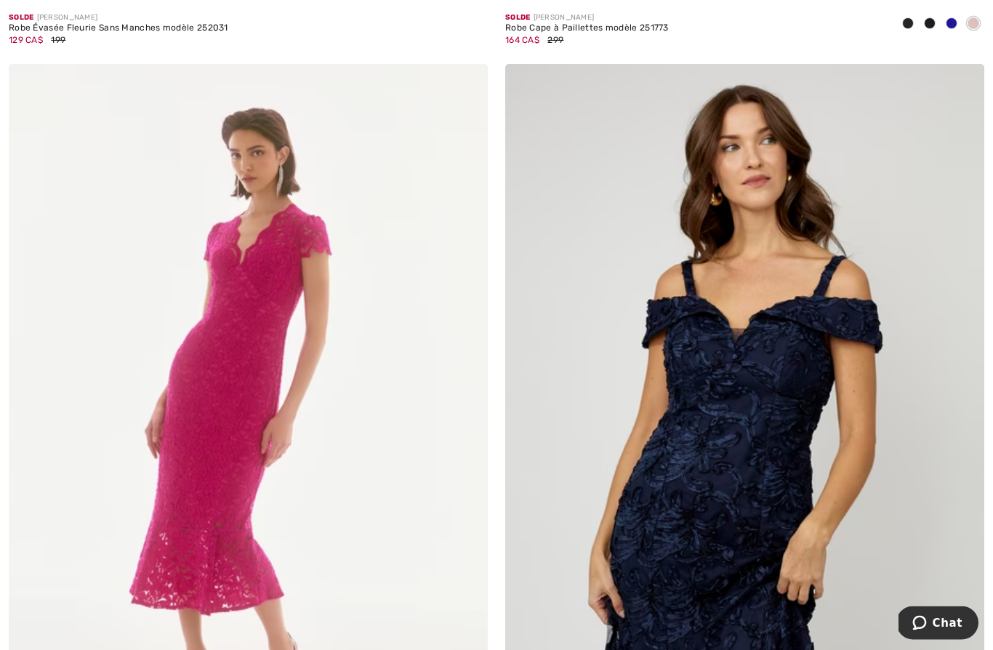
scroll to position [6607, 0]
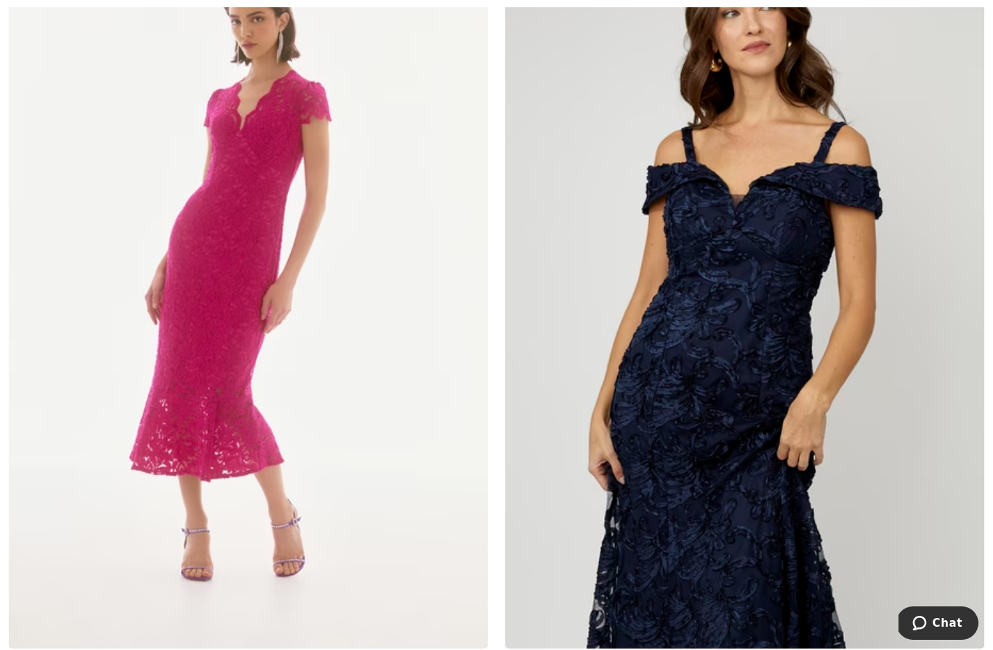
click at [177, 270] on img at bounding box center [248, 289] width 479 height 719
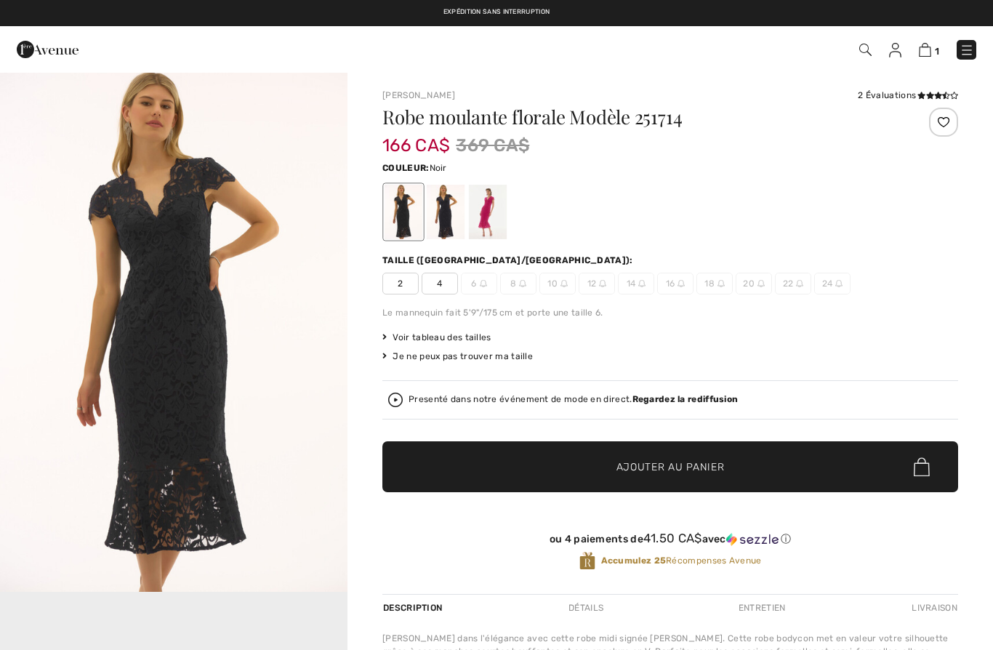
checkbox input "true"
click at [485, 213] on div at bounding box center [488, 212] width 38 height 54
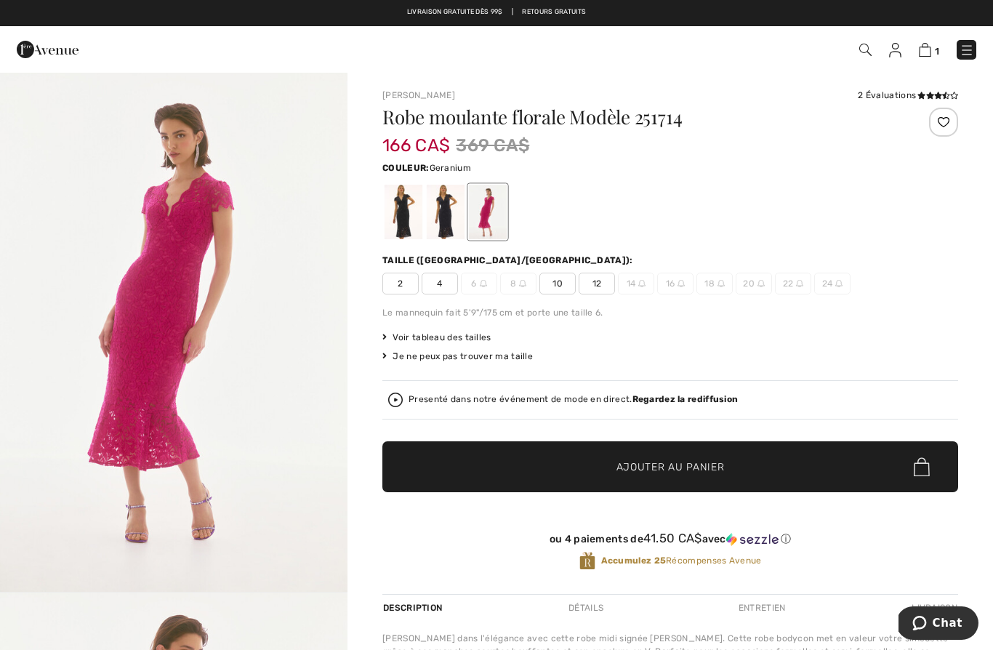
click at [446, 210] on div at bounding box center [446, 212] width 38 height 54
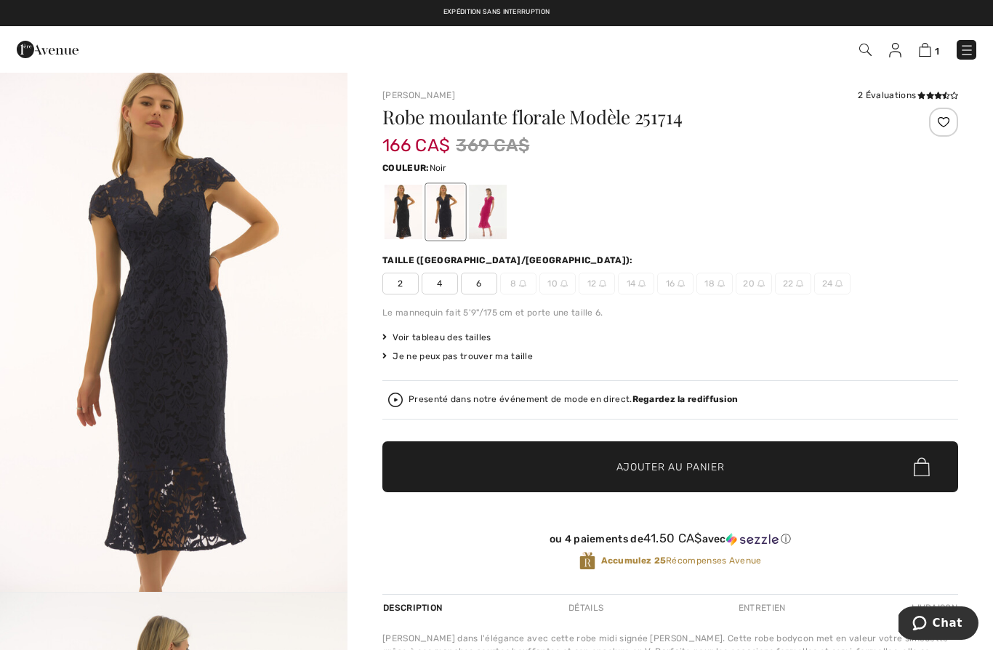
click at [395, 205] on div at bounding box center [403, 212] width 38 height 54
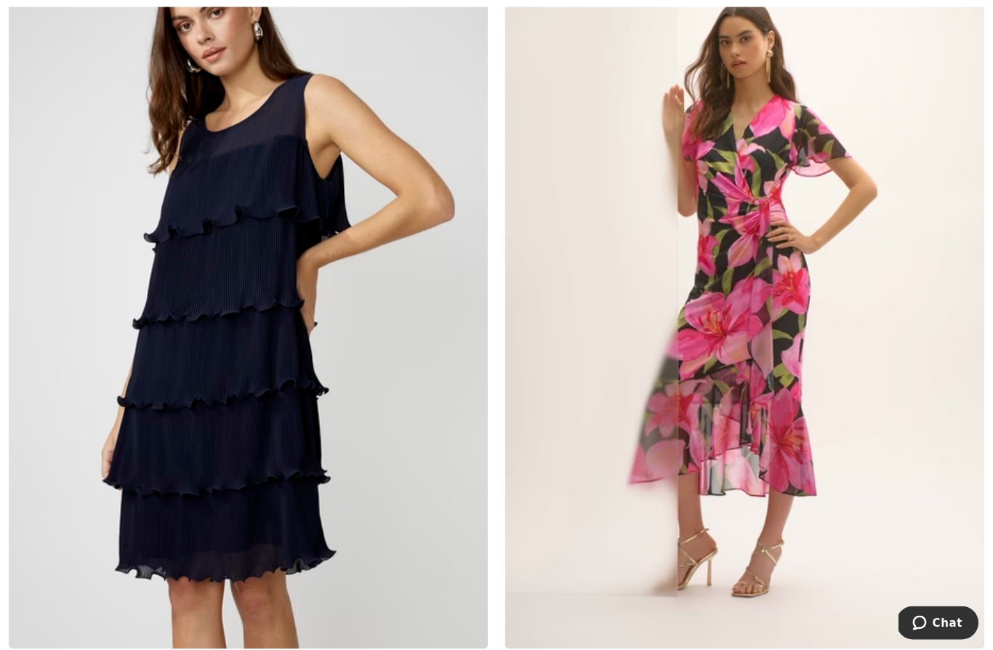
scroll to position [7383, 0]
click at [769, 387] on img at bounding box center [744, 289] width 479 height 719
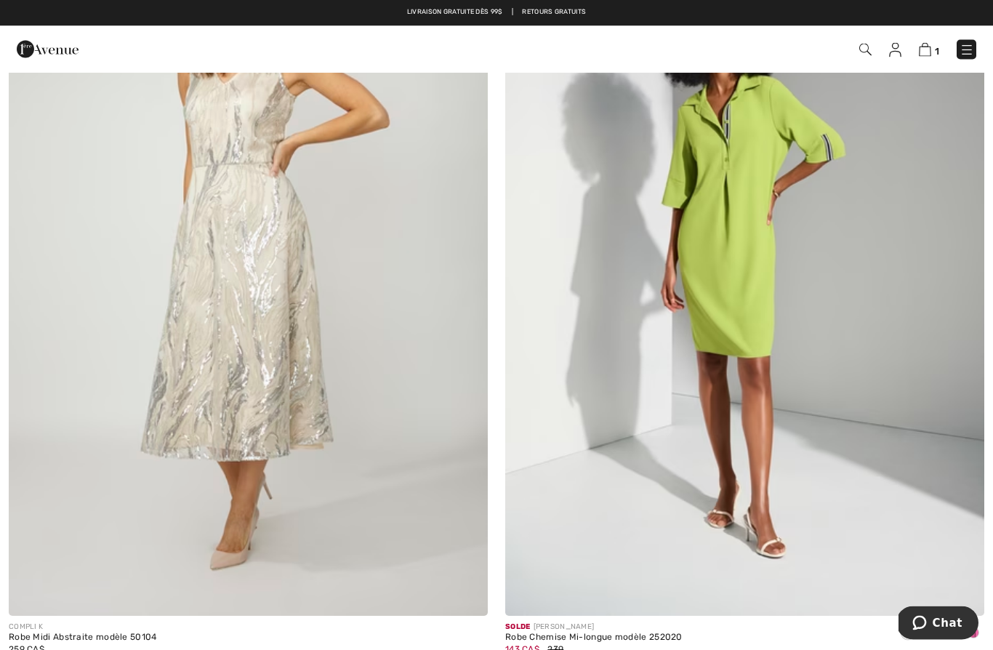
scroll to position [8967, 0]
click at [761, 286] on img at bounding box center [744, 257] width 479 height 719
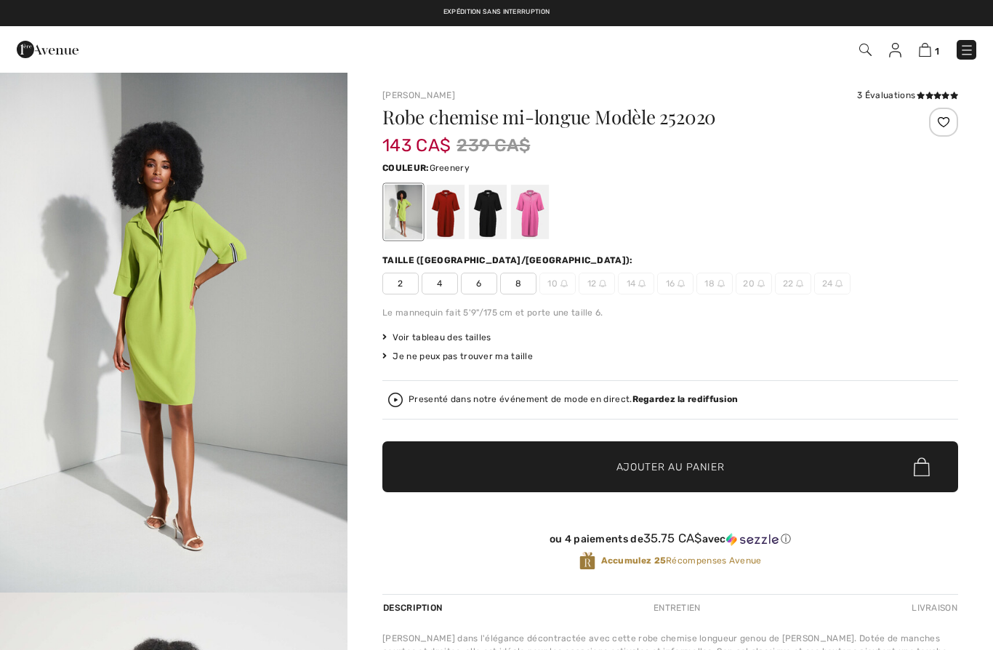
checkbox input "true"
click at [547, 217] on div at bounding box center [530, 212] width 38 height 54
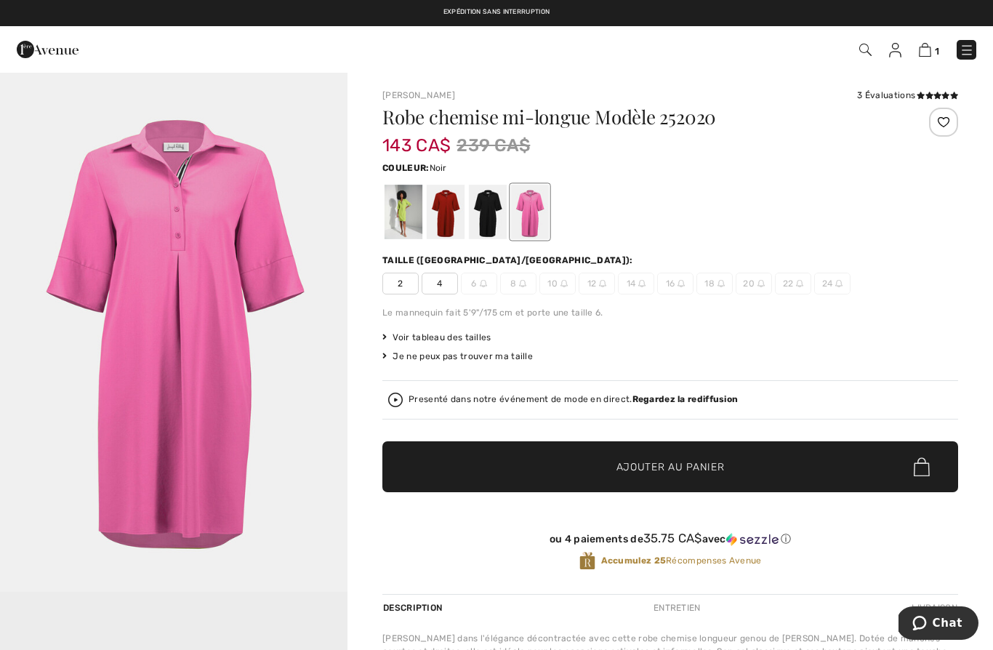
click at [493, 211] on div at bounding box center [488, 212] width 38 height 54
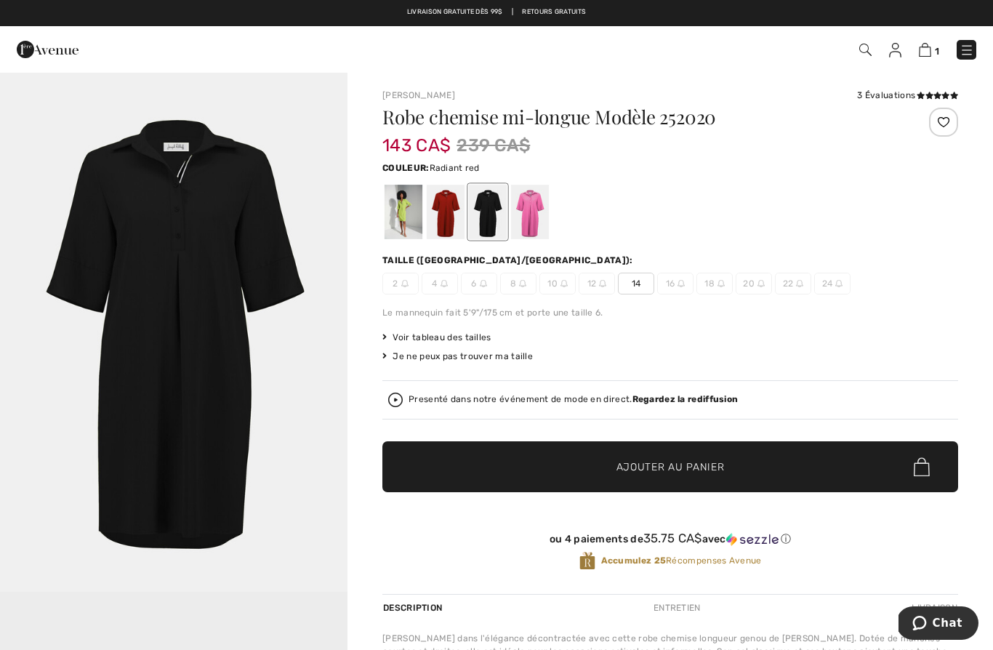
click at [456, 191] on div at bounding box center [446, 212] width 38 height 54
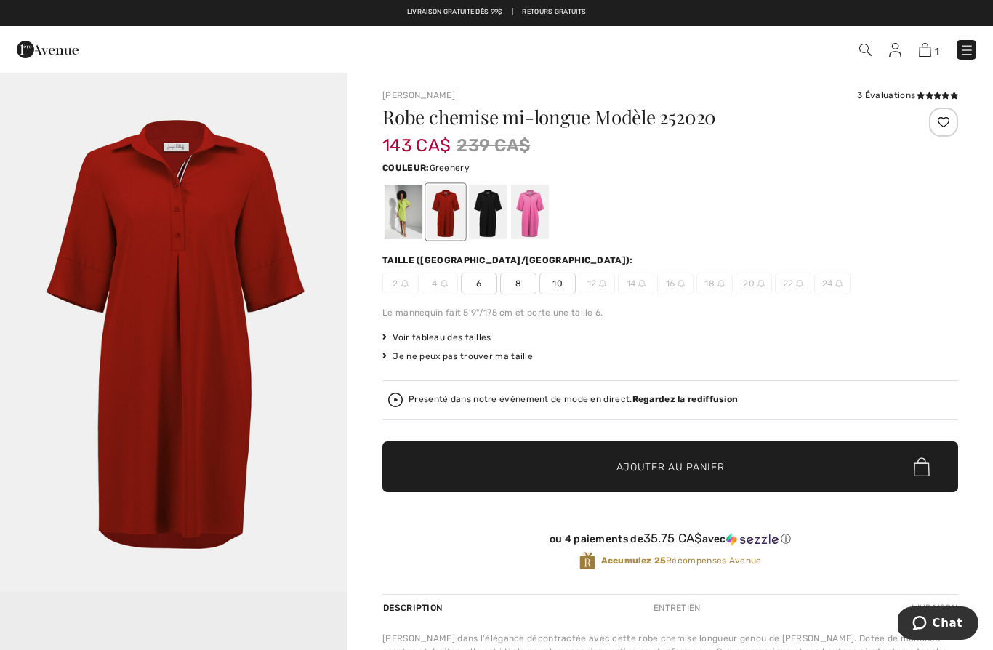
click at [408, 209] on div at bounding box center [403, 212] width 38 height 54
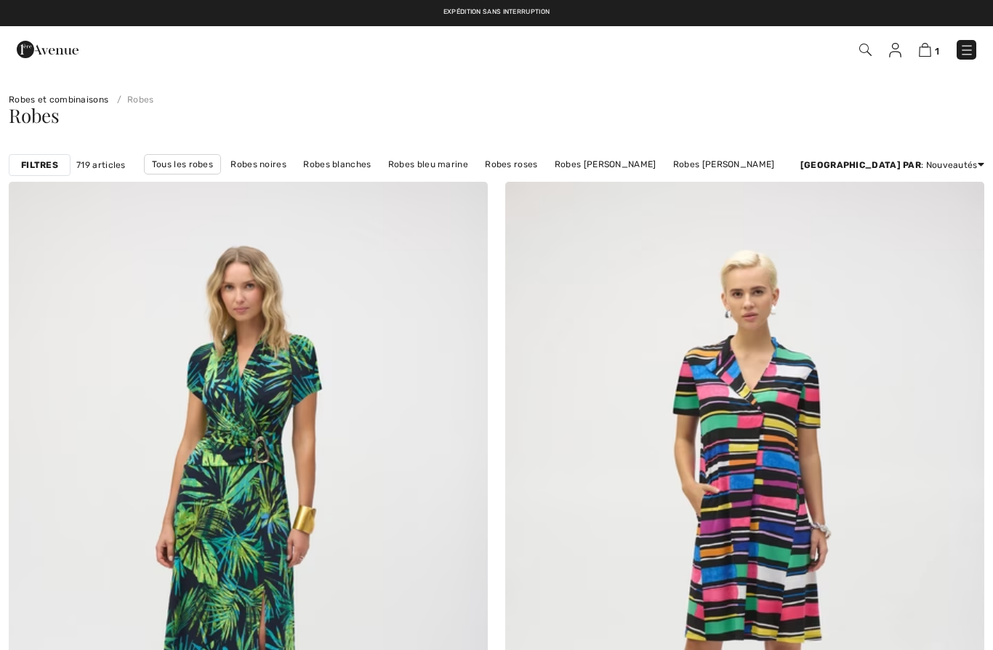
checkbox input "true"
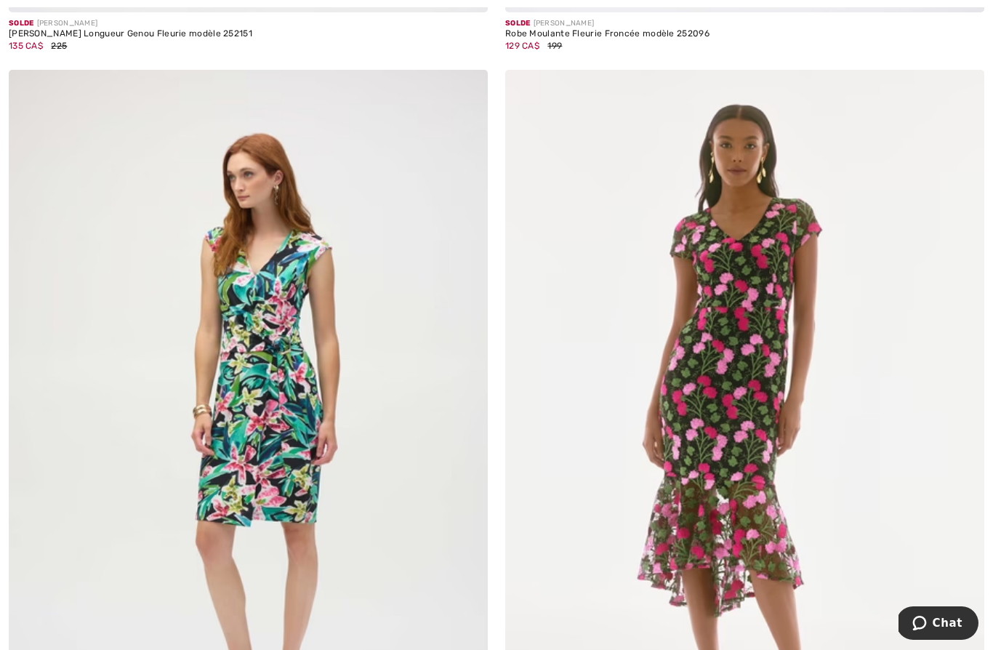
scroll to position [10573, 0]
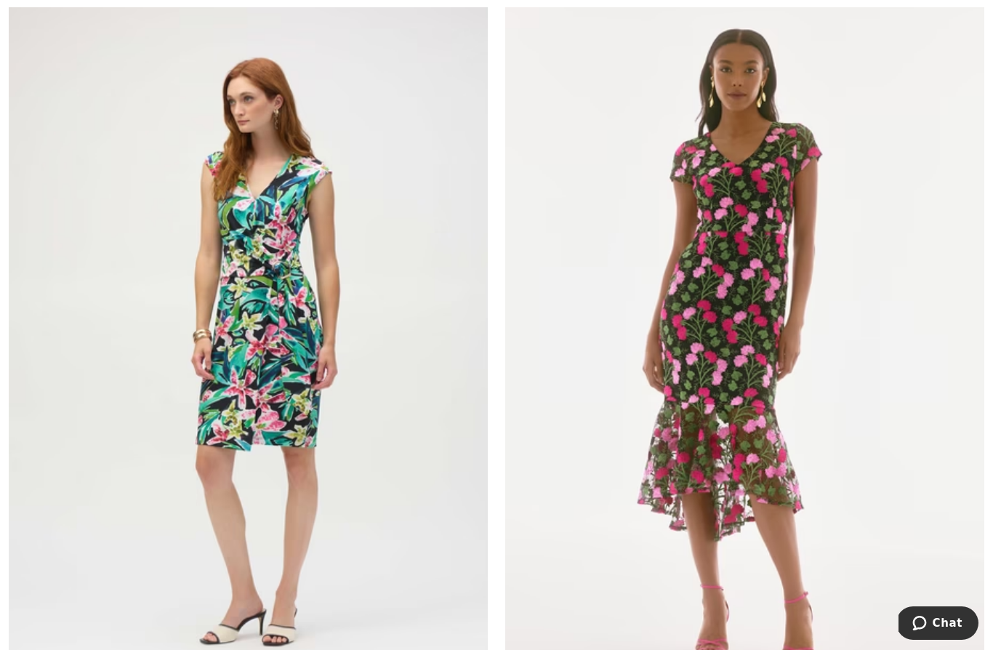
click at [745, 336] on img at bounding box center [744, 353] width 479 height 719
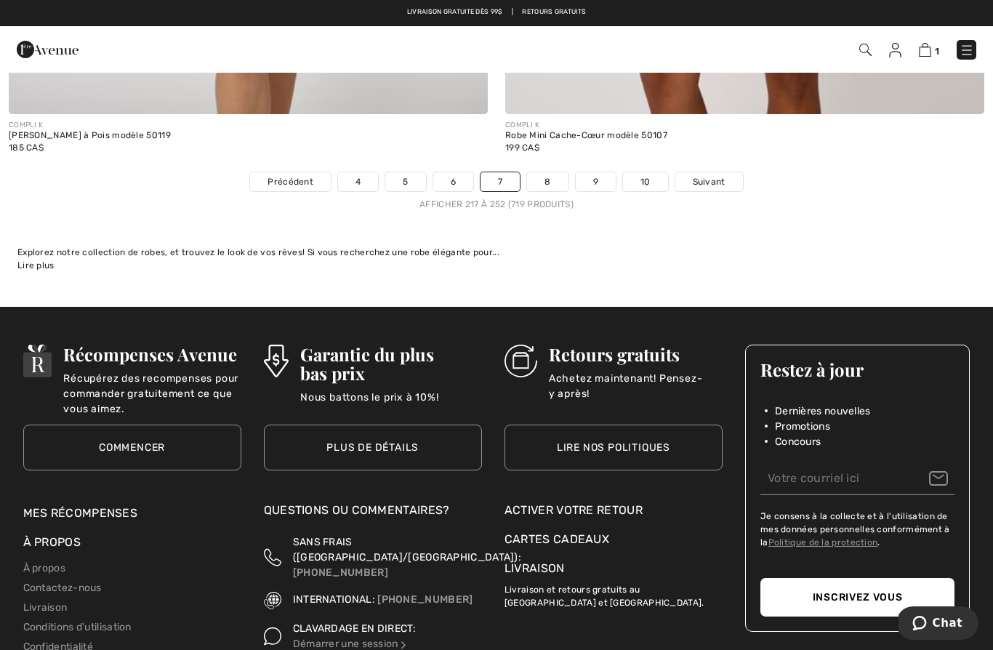
scroll to position [14274, 0]
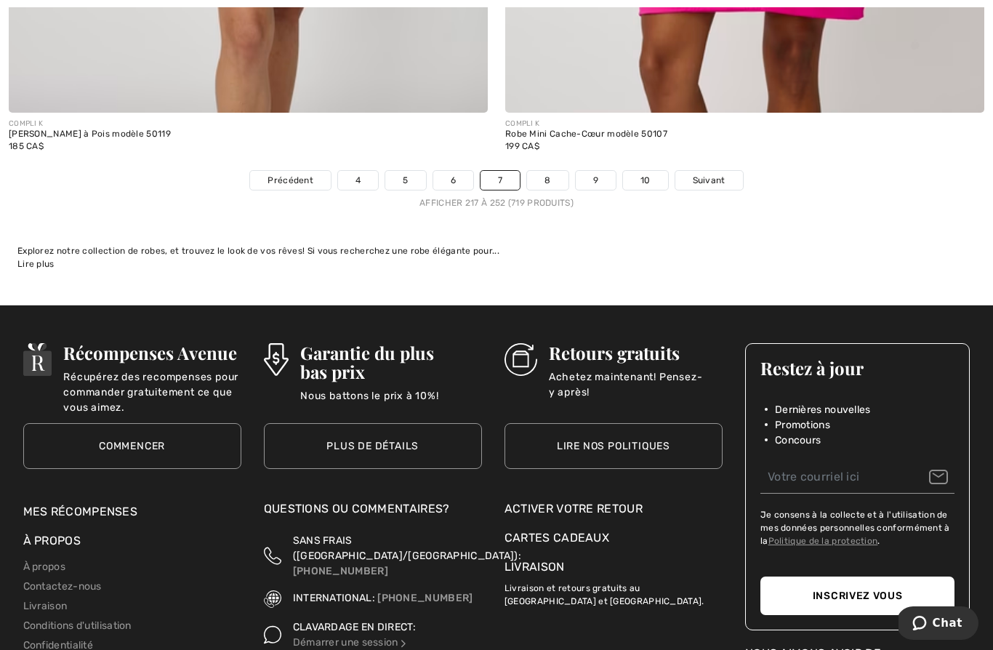
click at [542, 171] on link "8" at bounding box center [547, 180] width 41 height 19
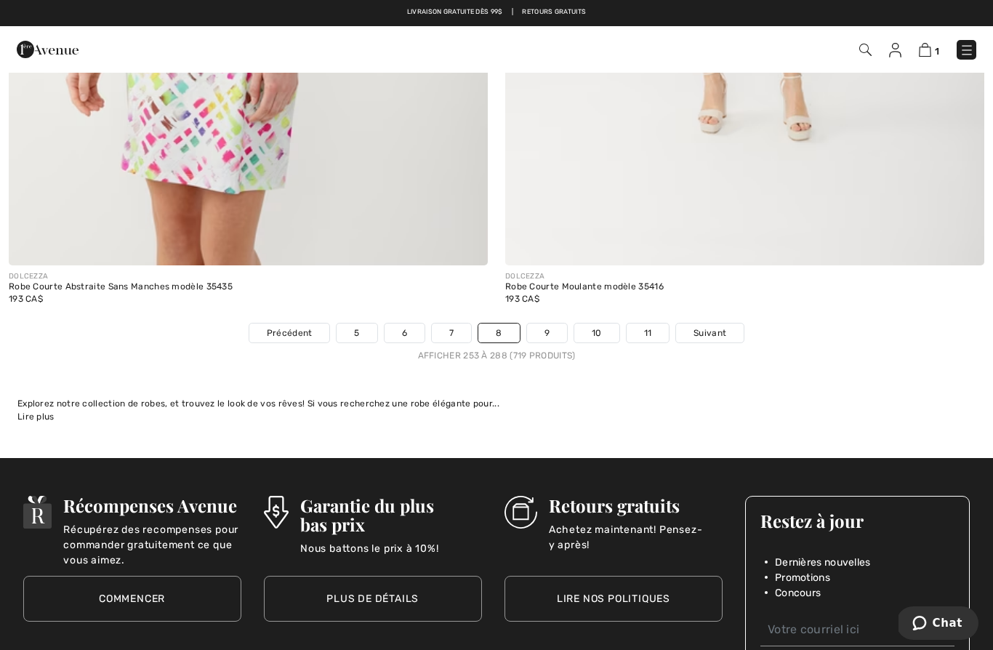
scroll to position [14099, 0]
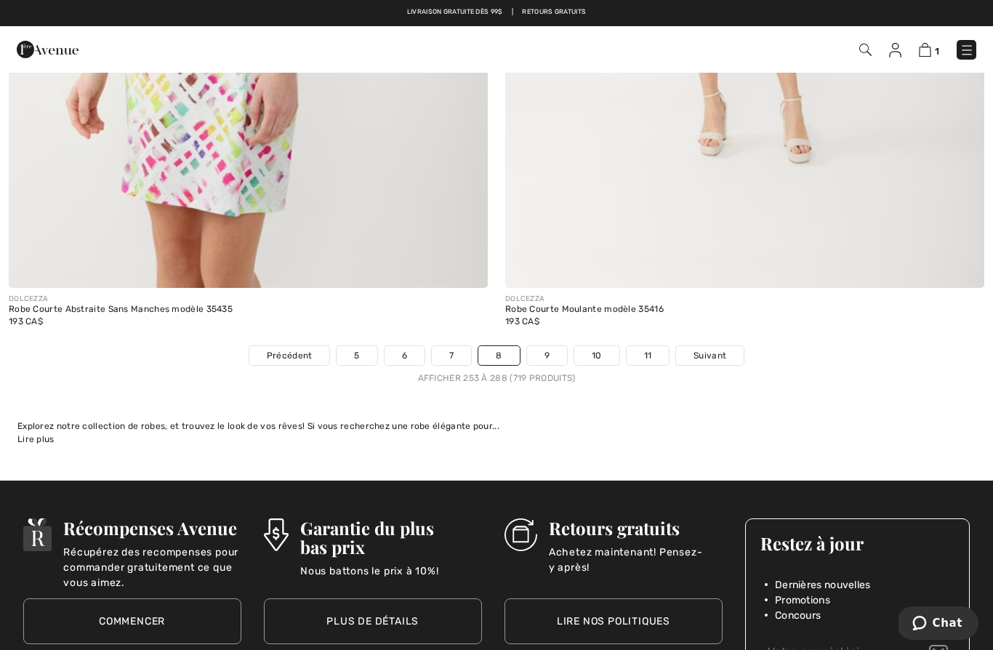
click at [710, 354] on link "Suivant" at bounding box center [710, 355] width 68 height 19
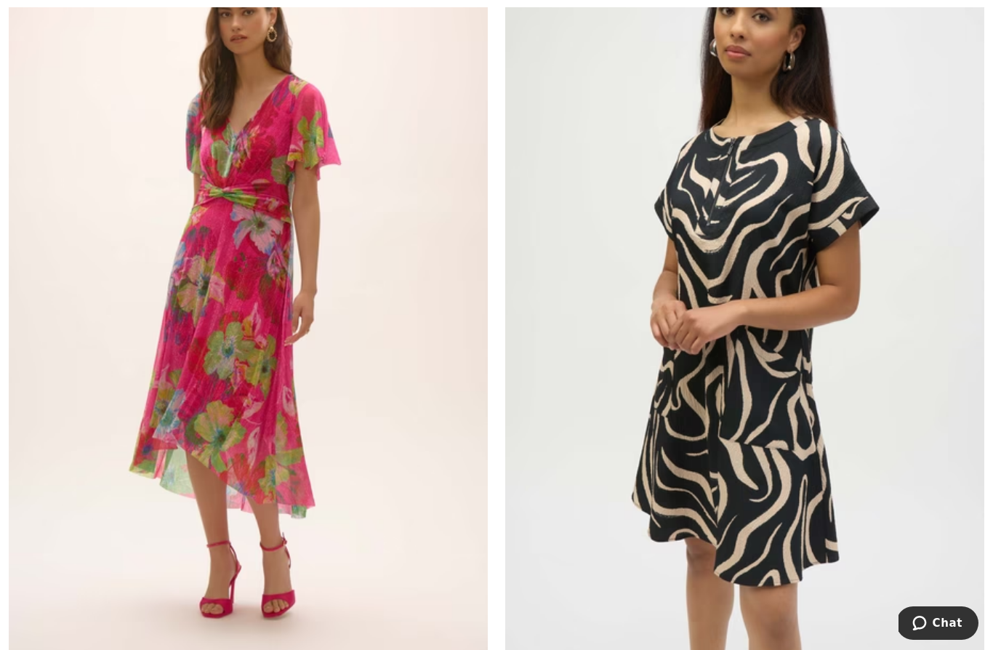
scroll to position [1040, 0]
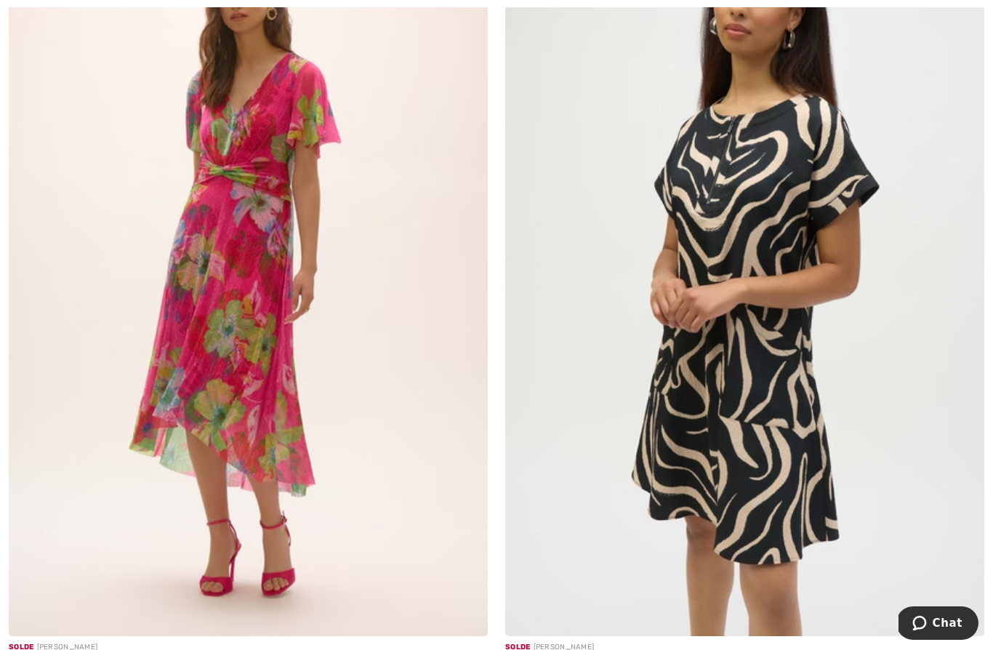
click at [198, 286] on img at bounding box center [248, 276] width 479 height 719
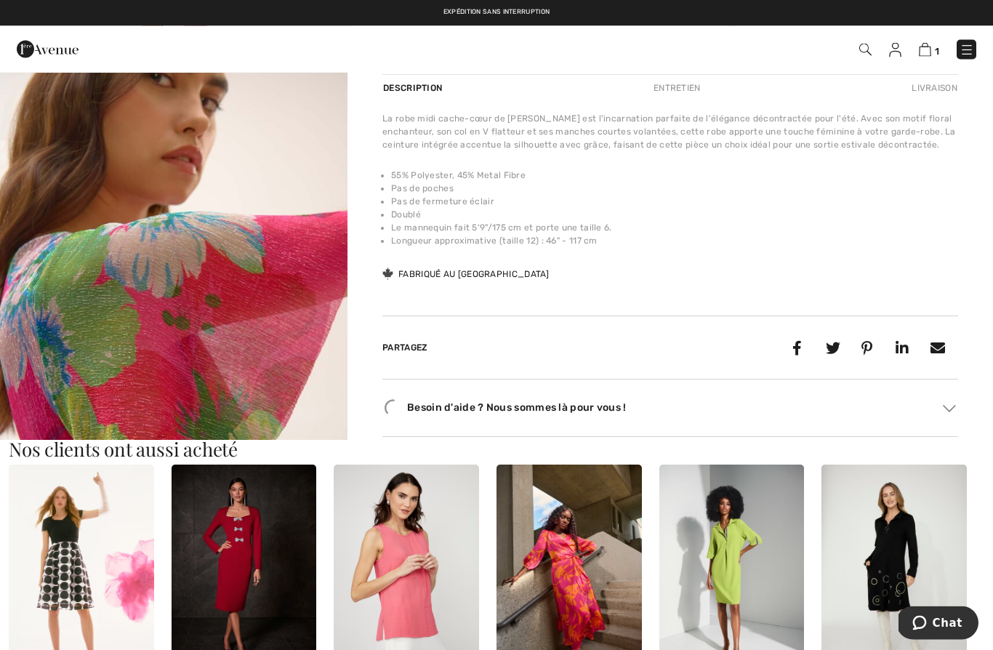
scroll to position [589, 0]
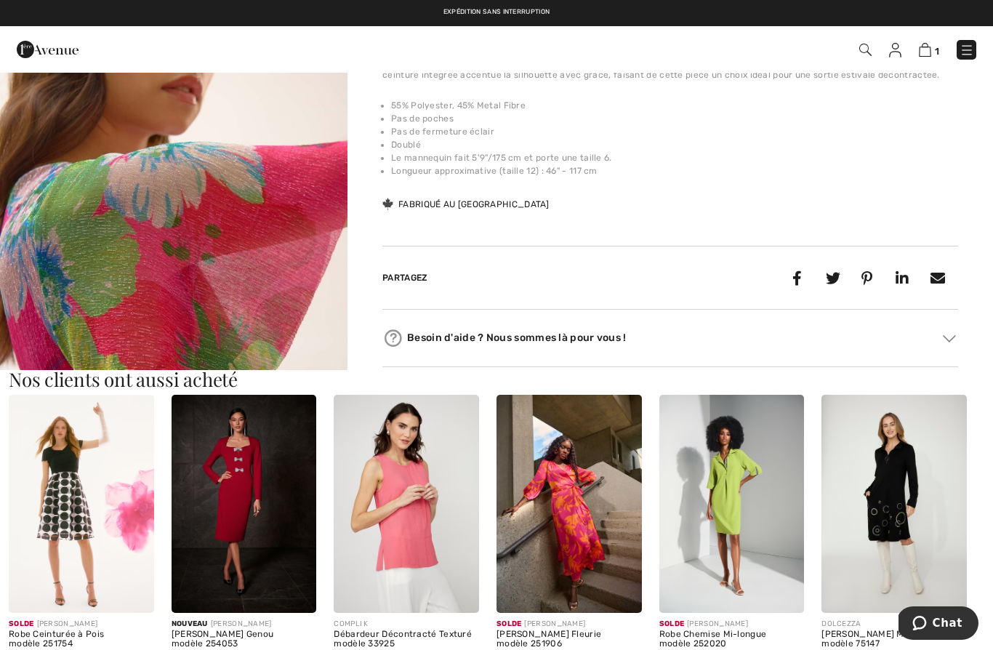
click at [68, 222] on img "2 / 5" at bounding box center [173, 263] width 347 height 520
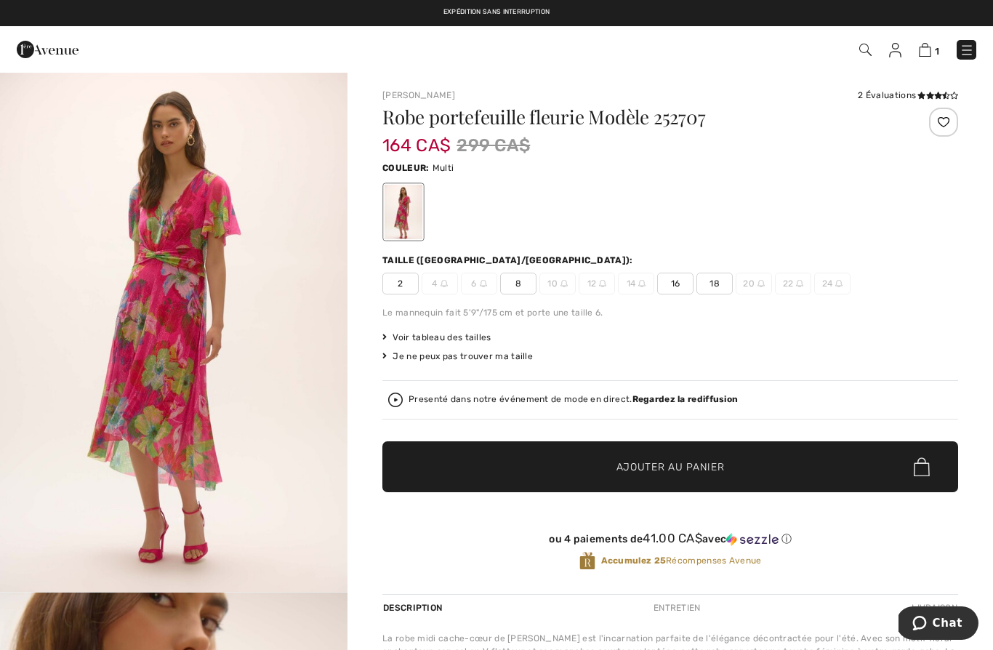
click at [913, 310] on div "Le mannequin fait 5'9"/175 cm et porte une taille 6." at bounding box center [669, 312] width 575 height 13
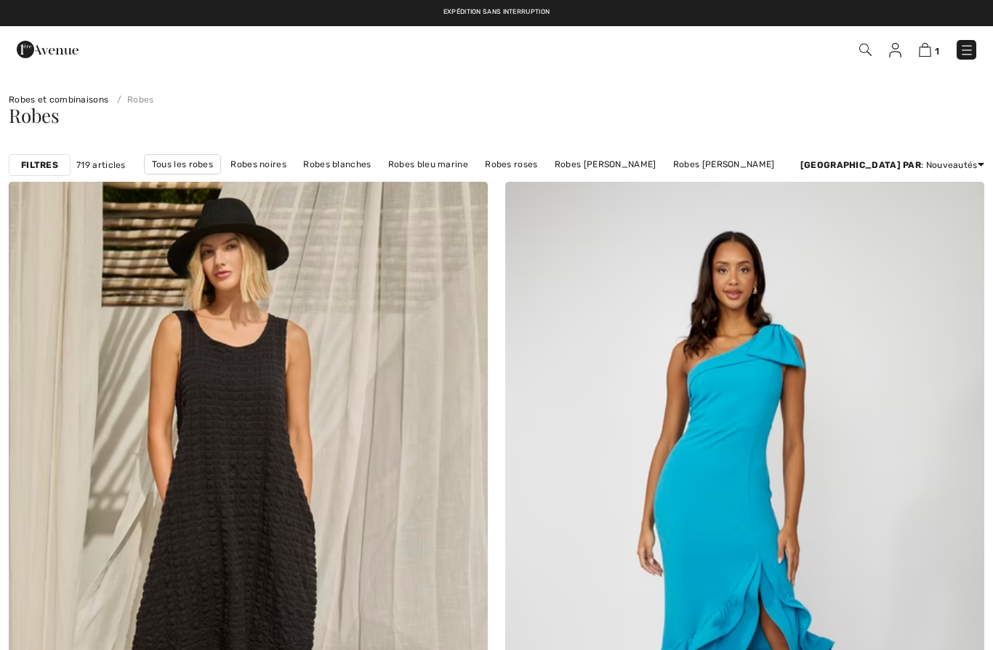
scroll to position [1103, 0]
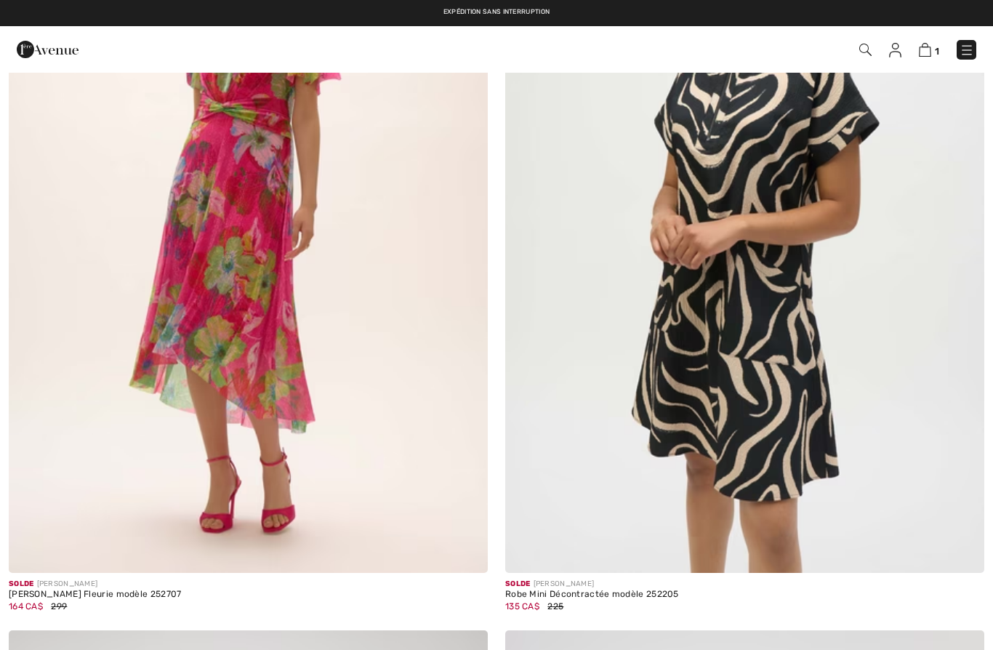
checkbox input "true"
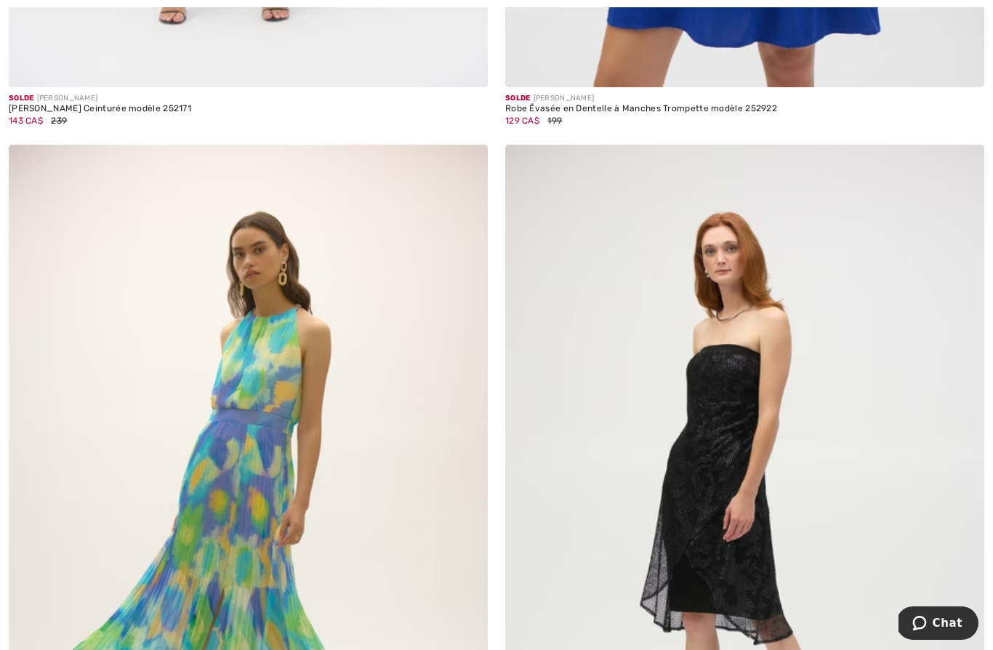
scroll to position [5799, 0]
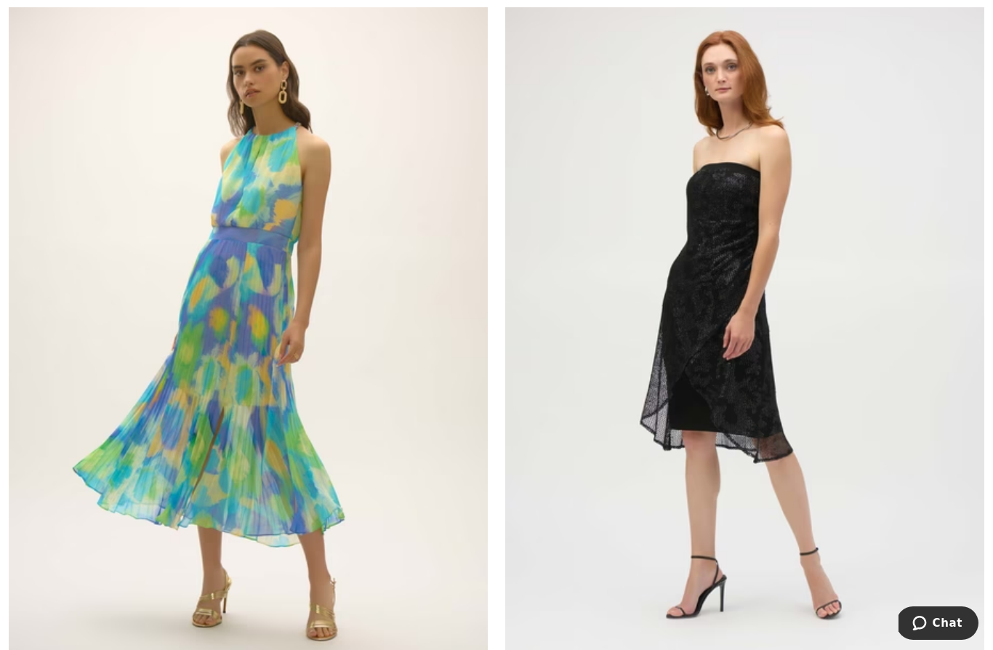
click at [167, 454] on img at bounding box center [248, 322] width 479 height 719
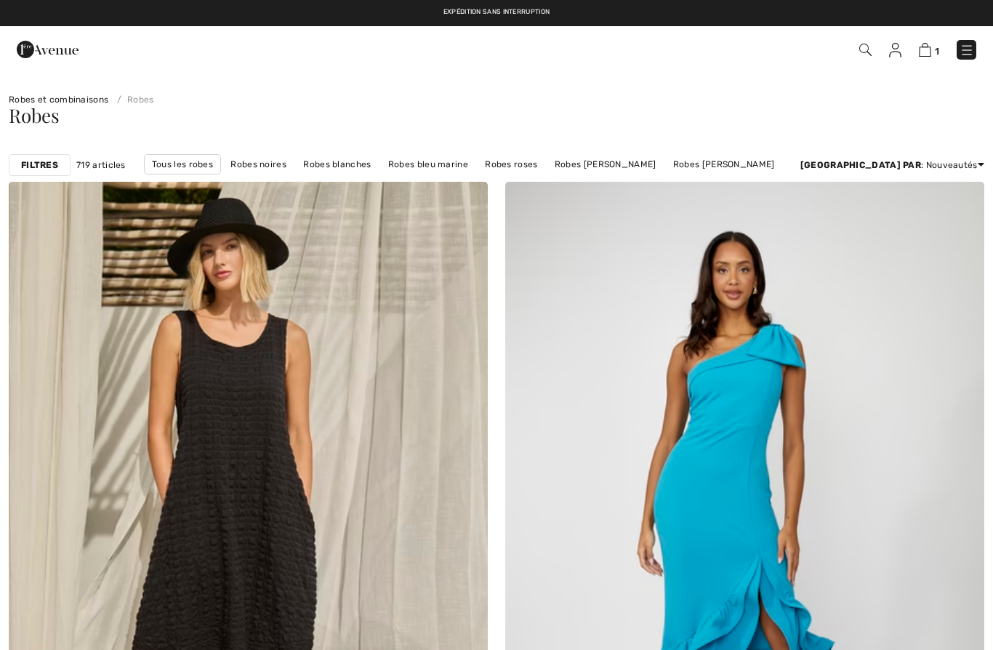
checkbox input "true"
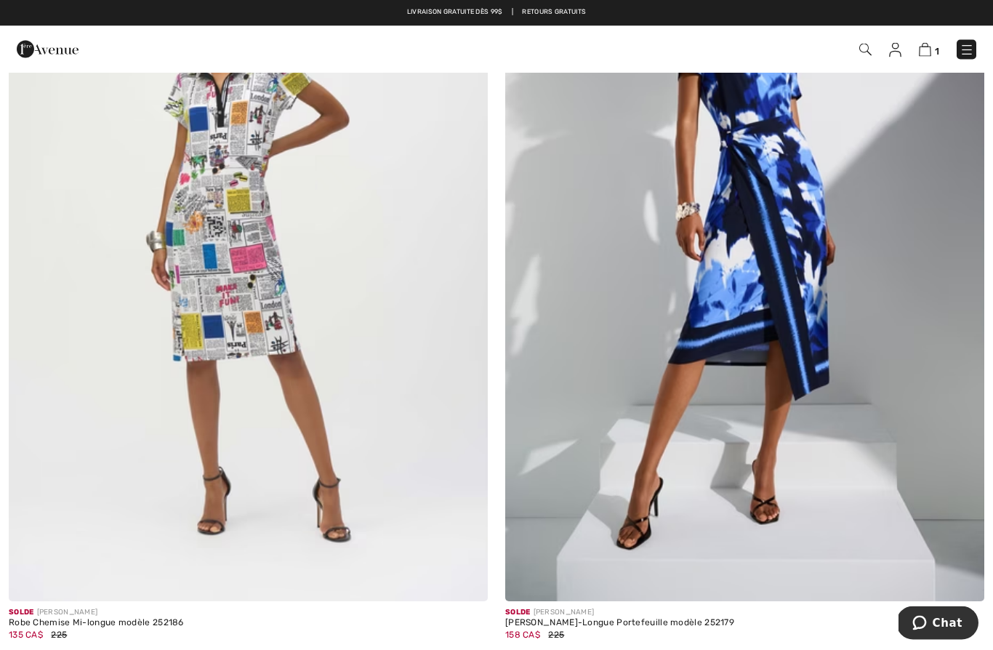
scroll to position [8205, 0]
click at [800, 319] on img at bounding box center [744, 242] width 479 height 719
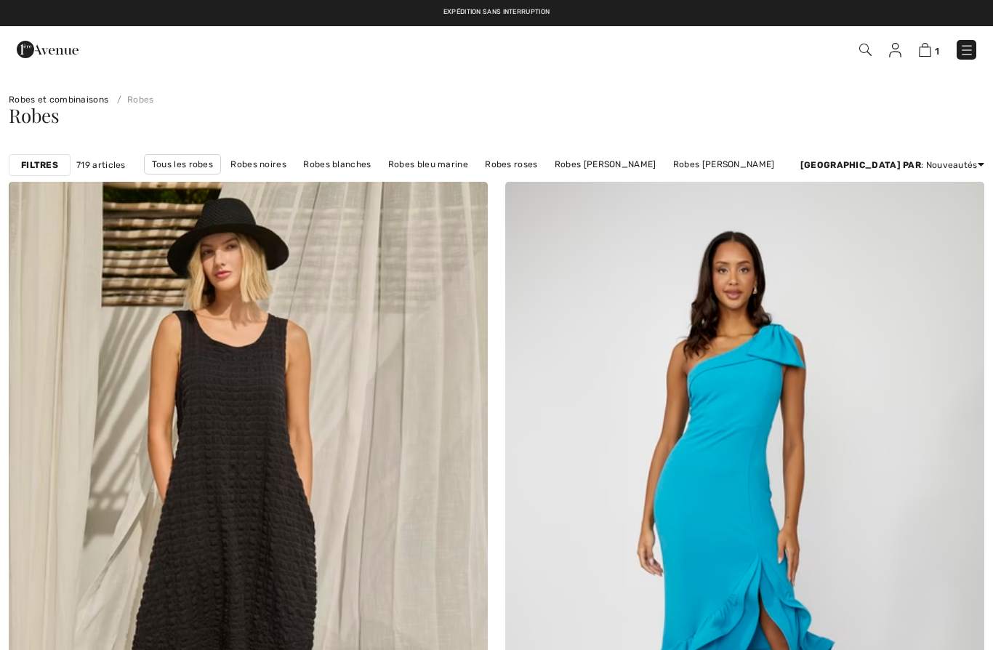
checkbox input "true"
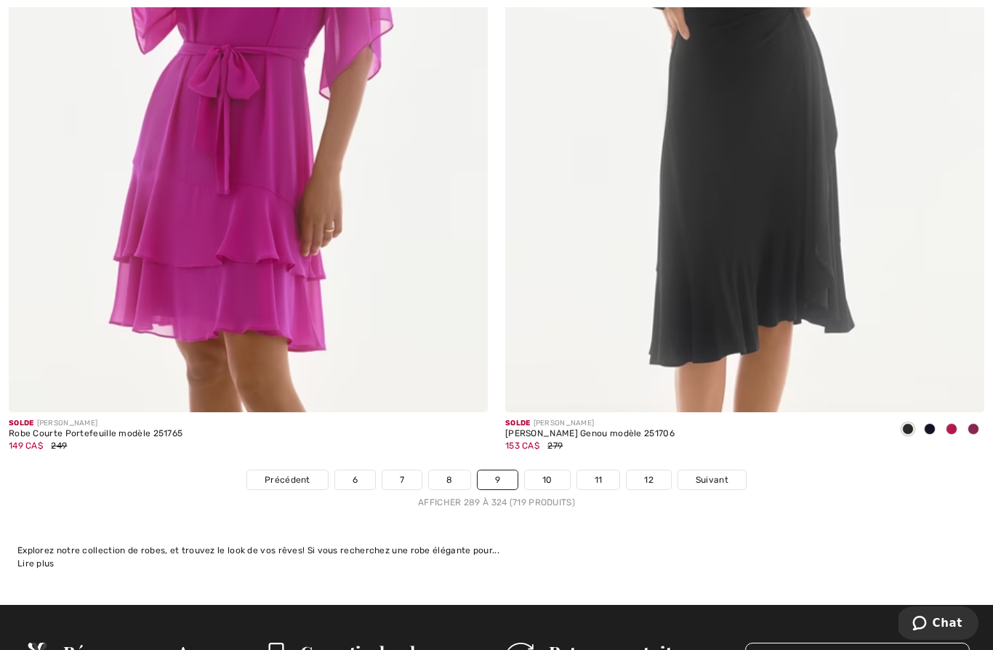
scroll to position [13978, 0]
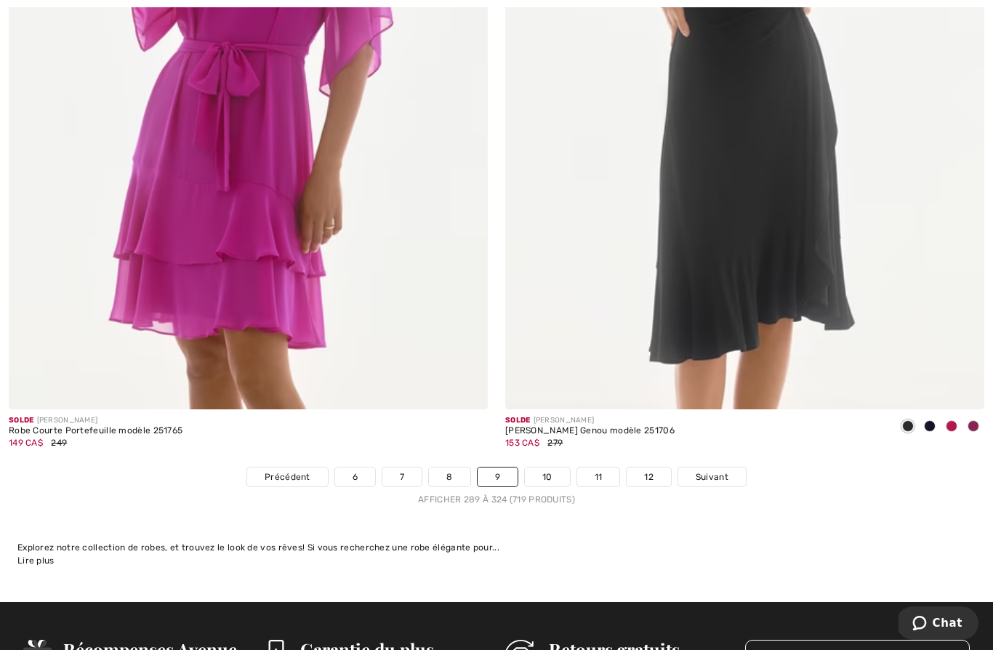
click at [716, 470] on span "Suivant" at bounding box center [711, 476] width 33 height 13
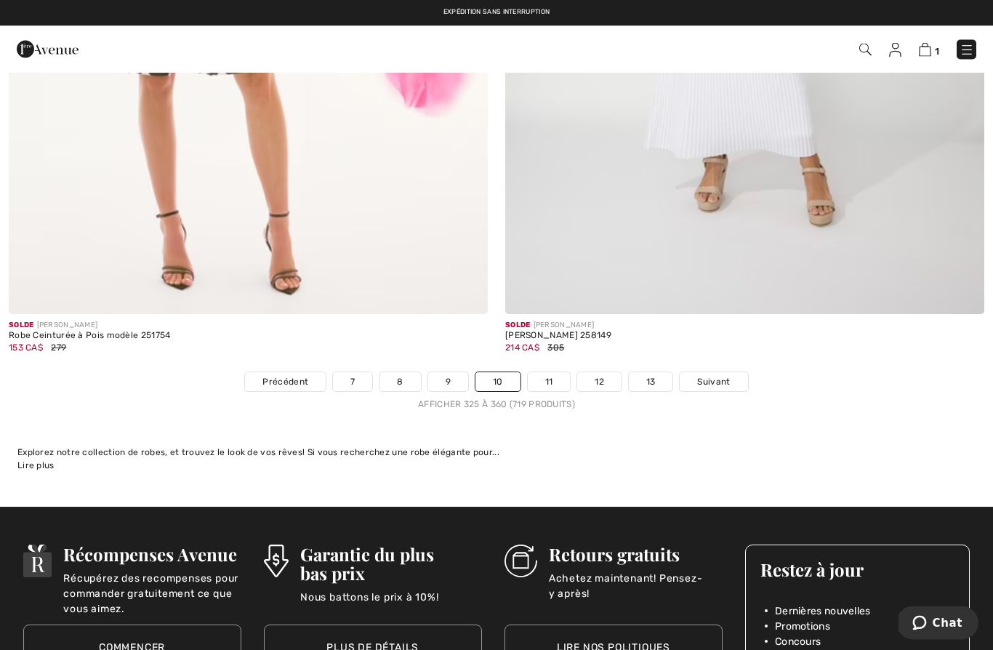
scroll to position [14070, 0]
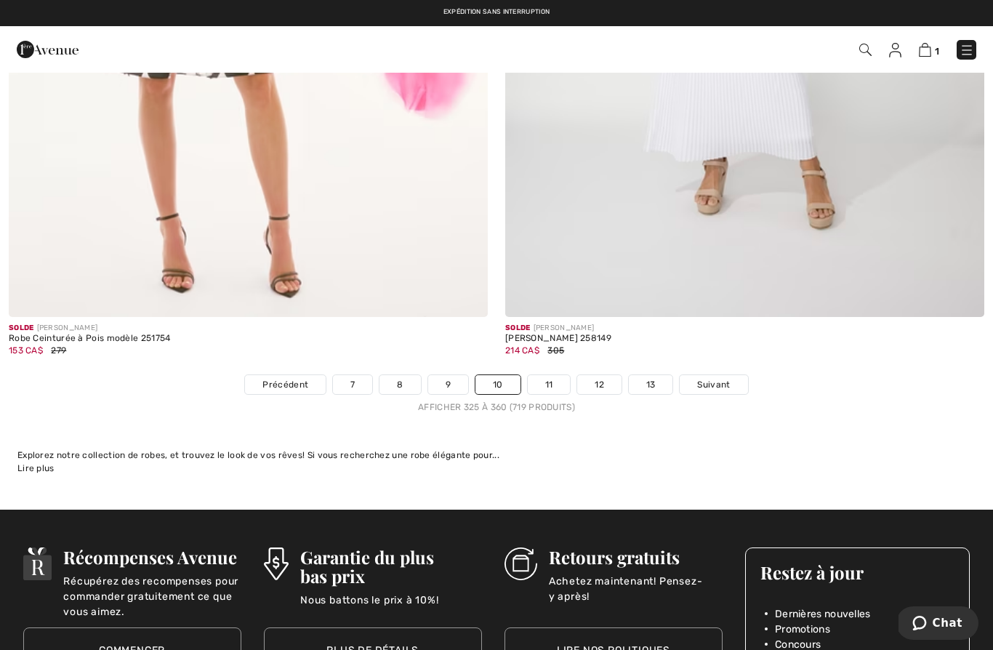
click at [722, 378] on span "Suivant" at bounding box center [713, 384] width 33 height 13
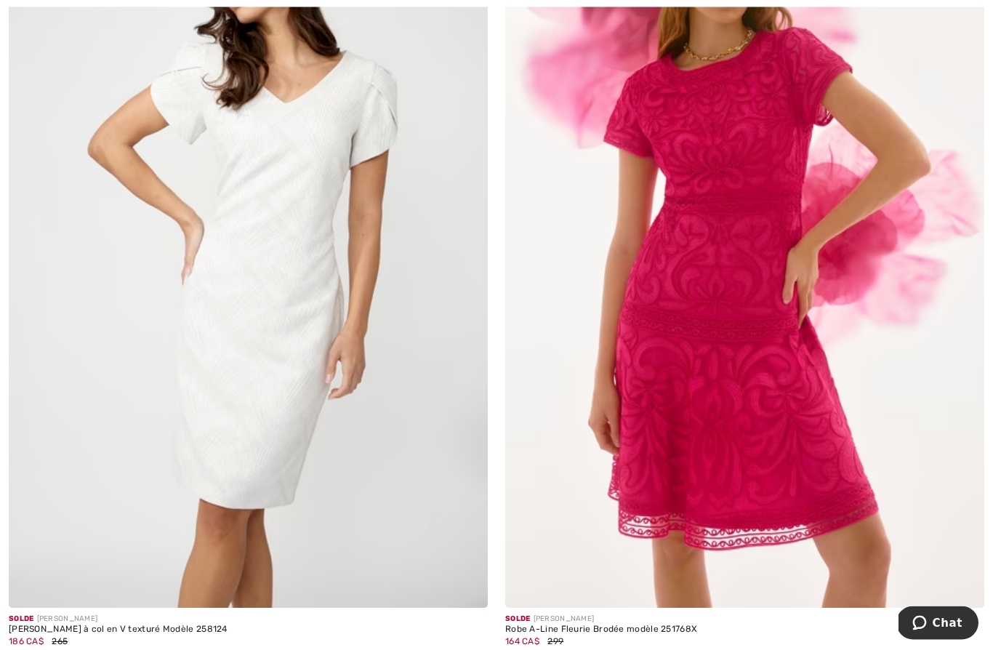
scroll to position [1068, 0]
click at [821, 490] on img at bounding box center [744, 248] width 479 height 719
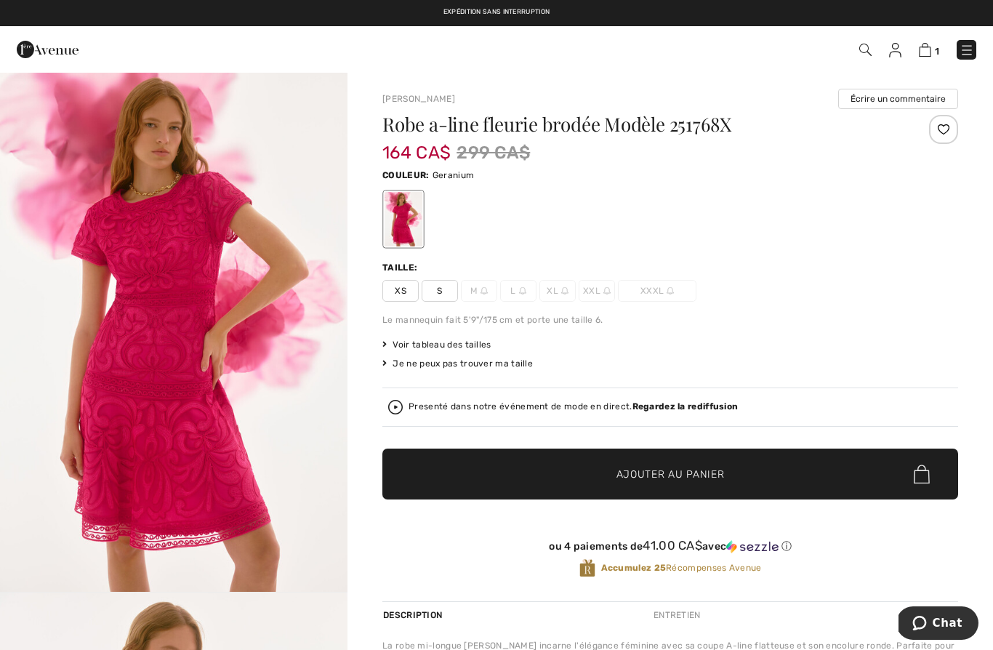
click at [897, 396] on div "Presenté dans notre événement de mode en direct. Regardez la rediffusion" at bounding box center [669, 406] width 575 height 39
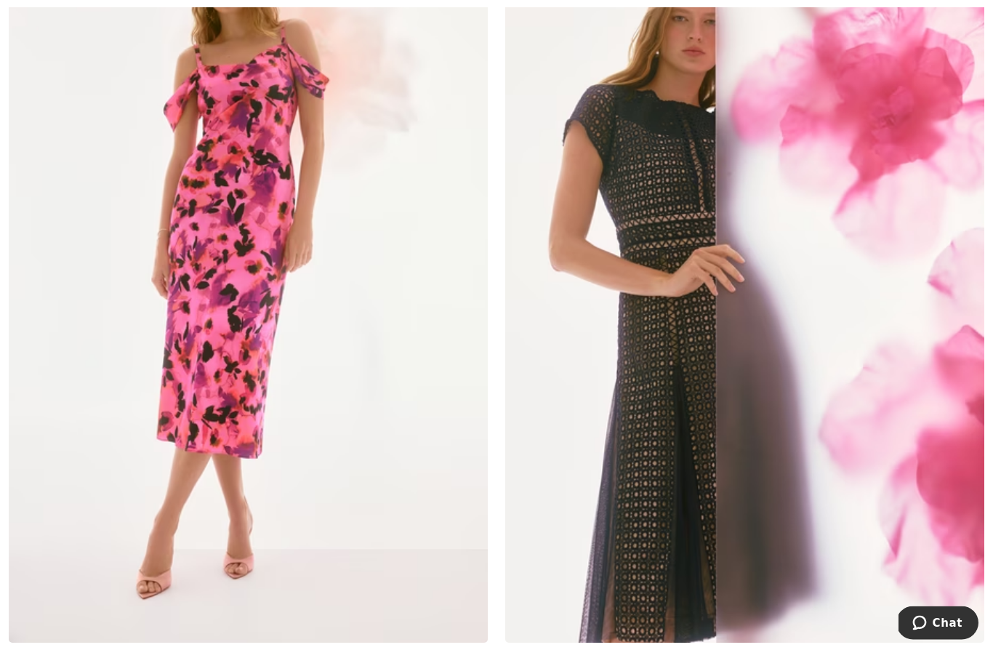
scroll to position [2584, 0]
click at [608, 168] on img at bounding box center [744, 283] width 479 height 719
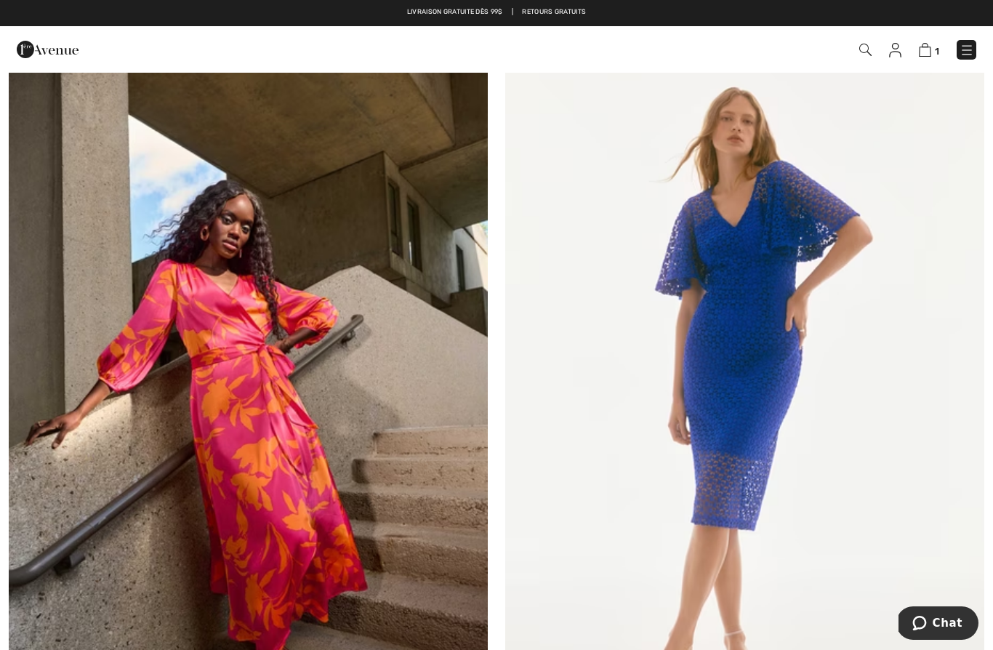
scroll to position [13622, 0]
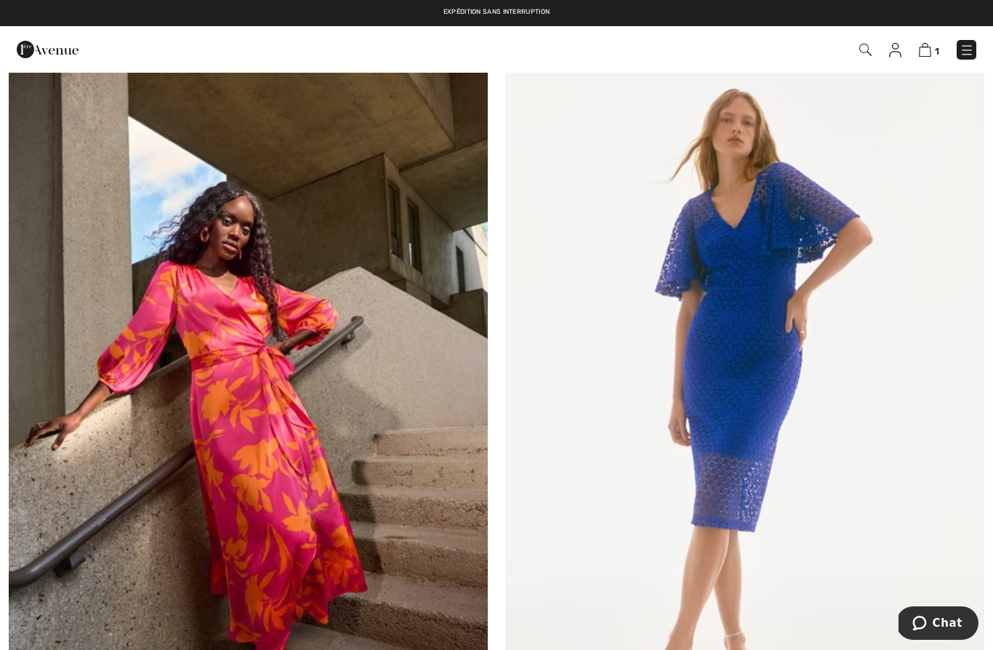
click at [767, 354] on img at bounding box center [744, 406] width 479 height 719
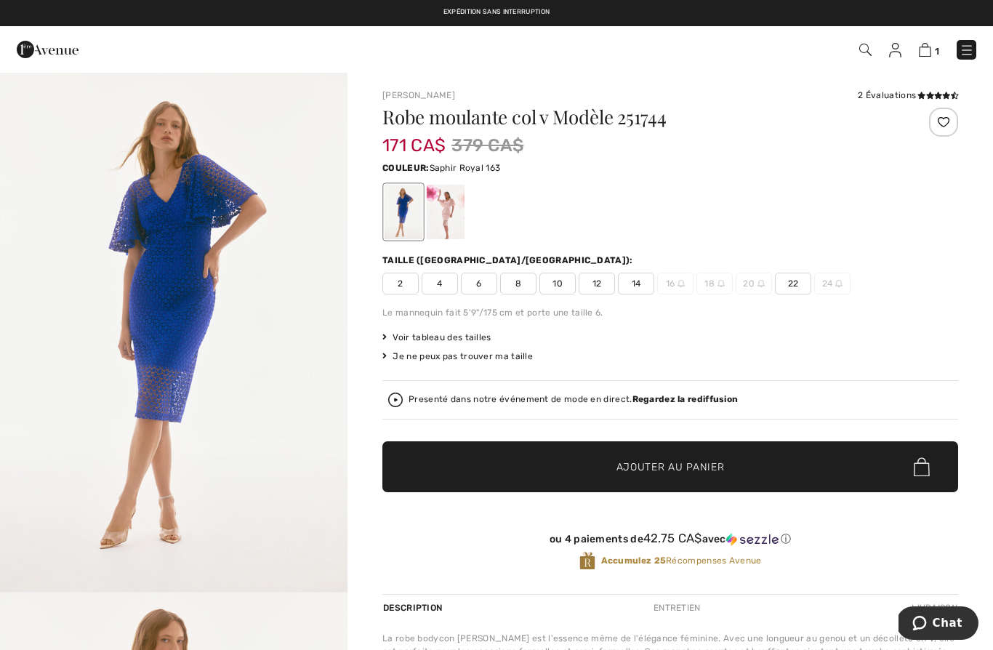
click at [451, 213] on div at bounding box center [446, 212] width 38 height 54
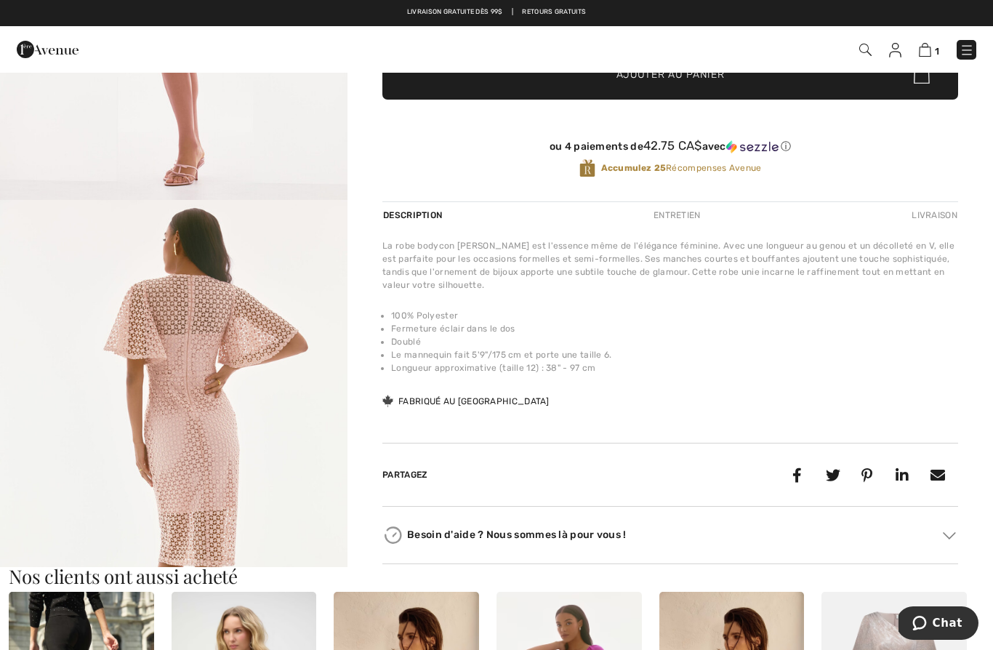
scroll to position [393, 0]
click at [145, 371] on img "2 / 5" at bounding box center [173, 459] width 347 height 520
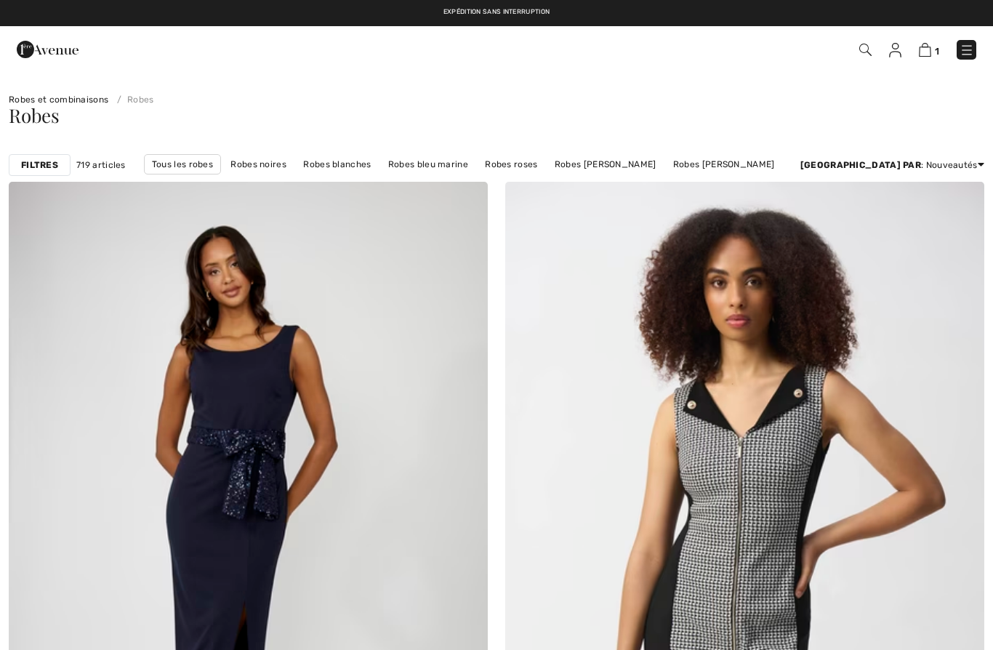
scroll to position [13685, 0]
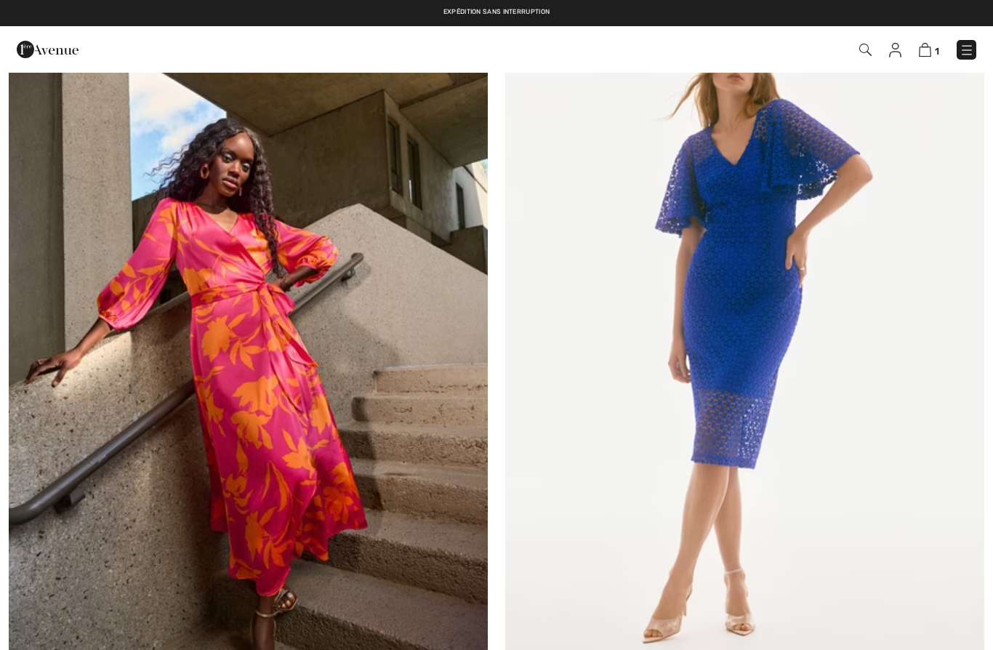
checkbox input "true"
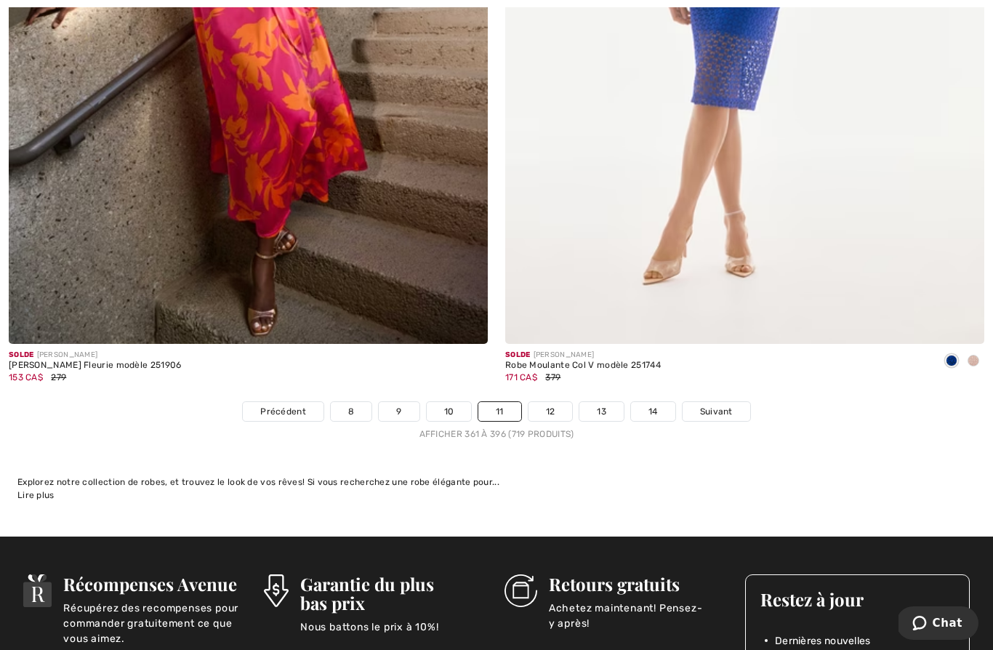
scroll to position [14044, 0]
click at [553, 408] on link "12" at bounding box center [550, 410] width 44 height 19
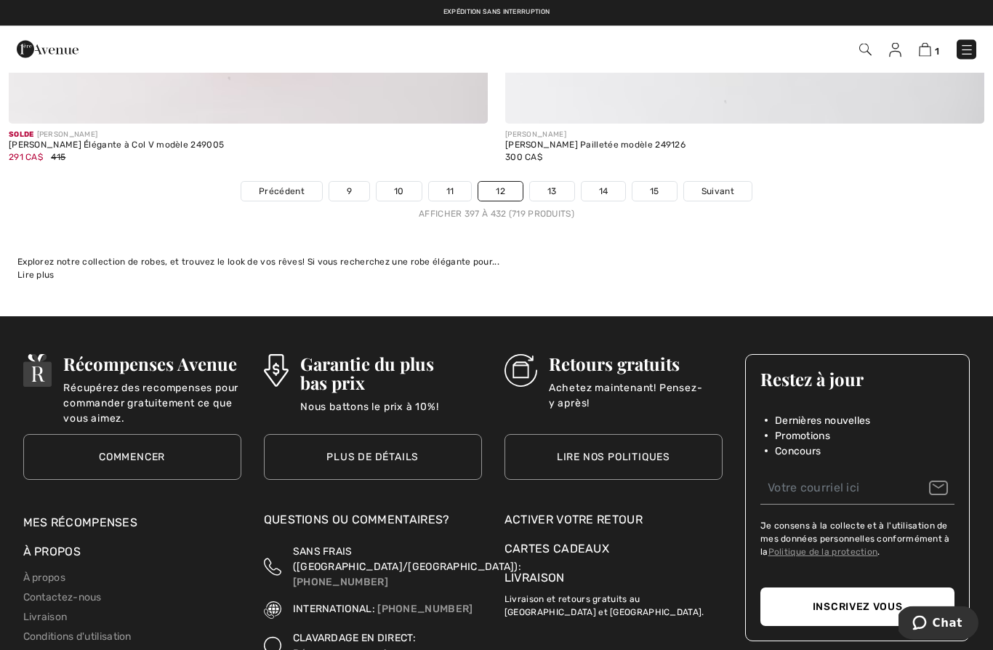
scroll to position [14249, 0]
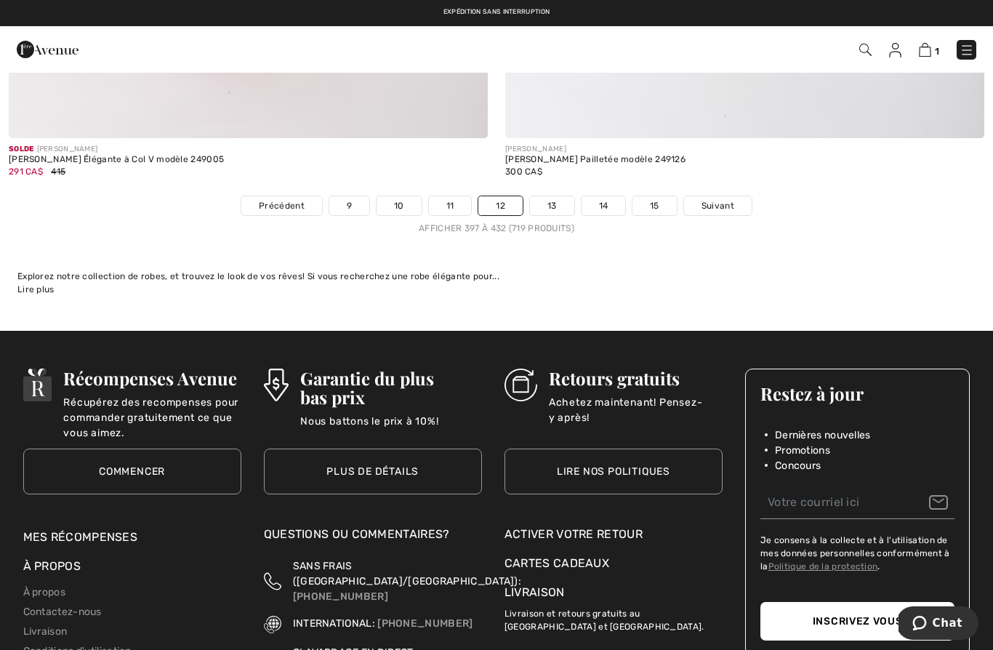
click at [549, 201] on link "13" at bounding box center [552, 205] width 44 height 19
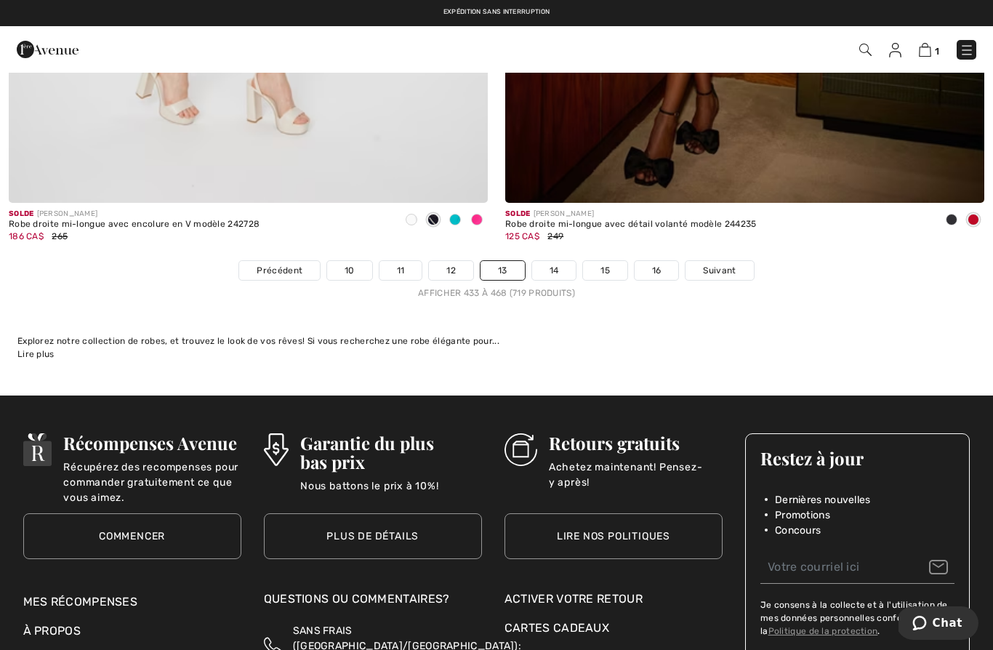
scroll to position [14173, 0]
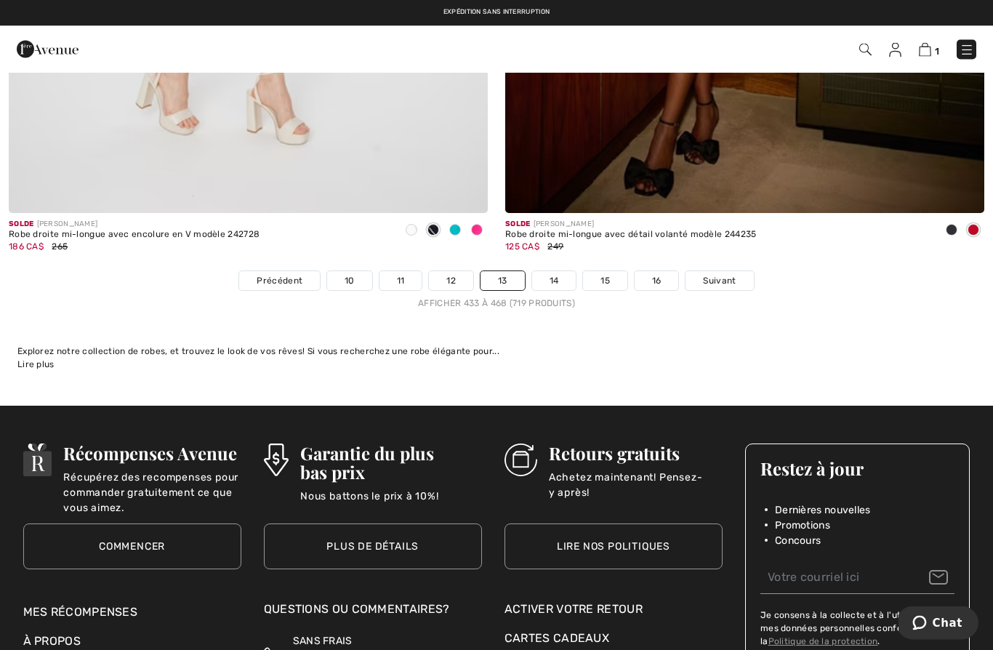
click at [558, 272] on link "14" at bounding box center [554, 281] width 44 height 19
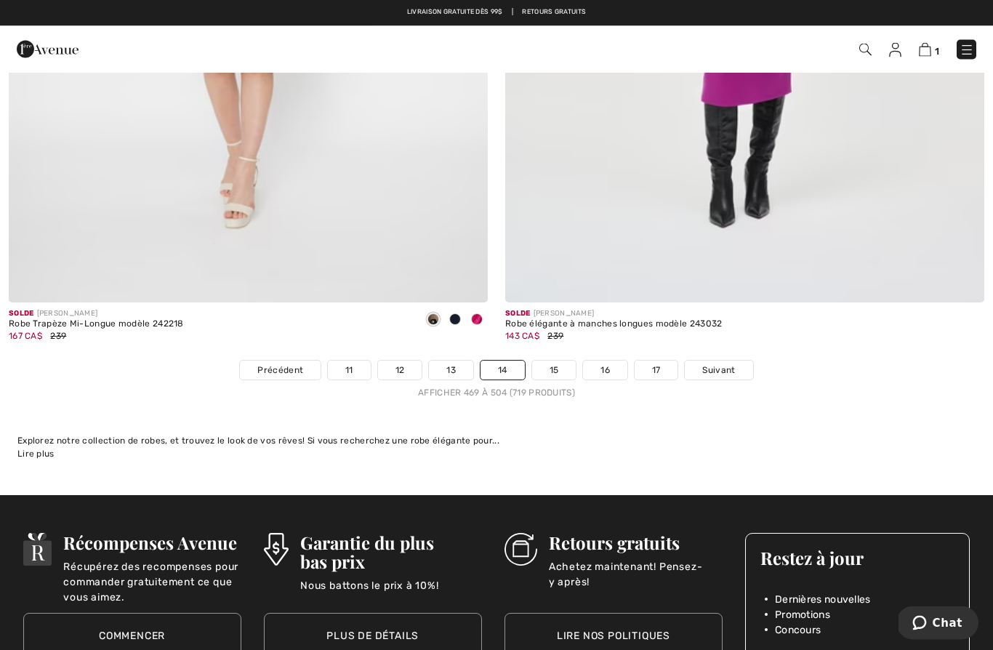
scroll to position [14082, 0]
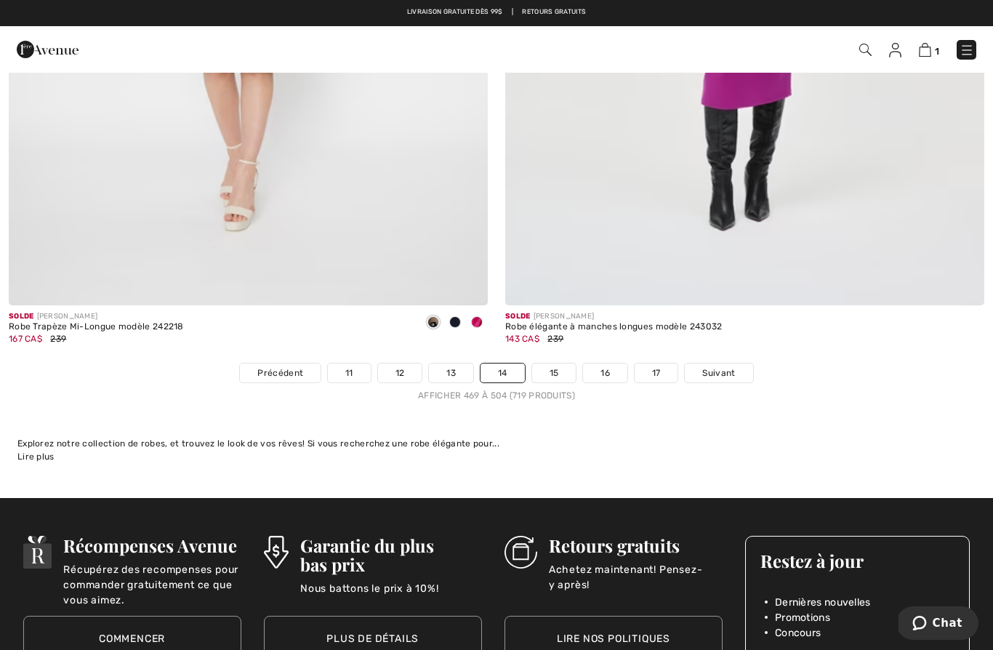
click at [713, 367] on span "Suivant" at bounding box center [718, 372] width 33 height 13
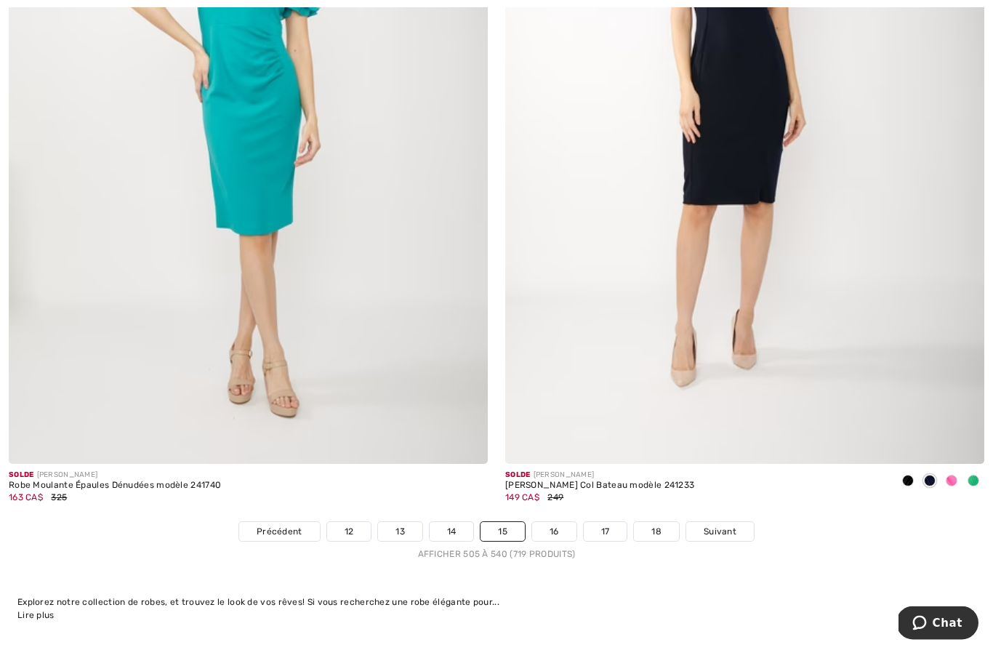
scroll to position [13937, 0]
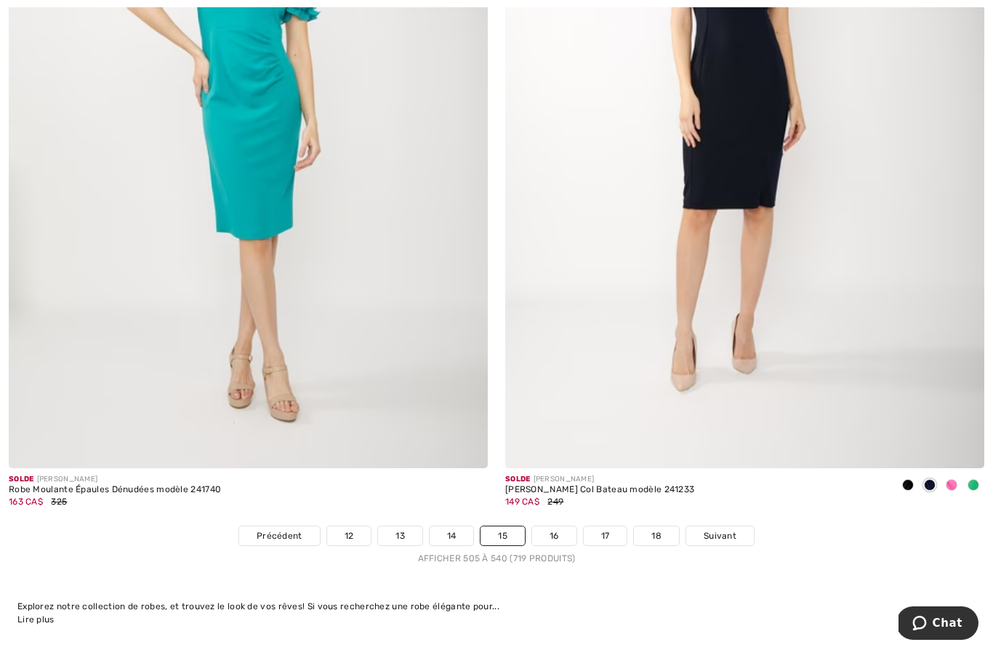
click at [720, 529] on span "Suivant" at bounding box center [719, 535] width 33 height 13
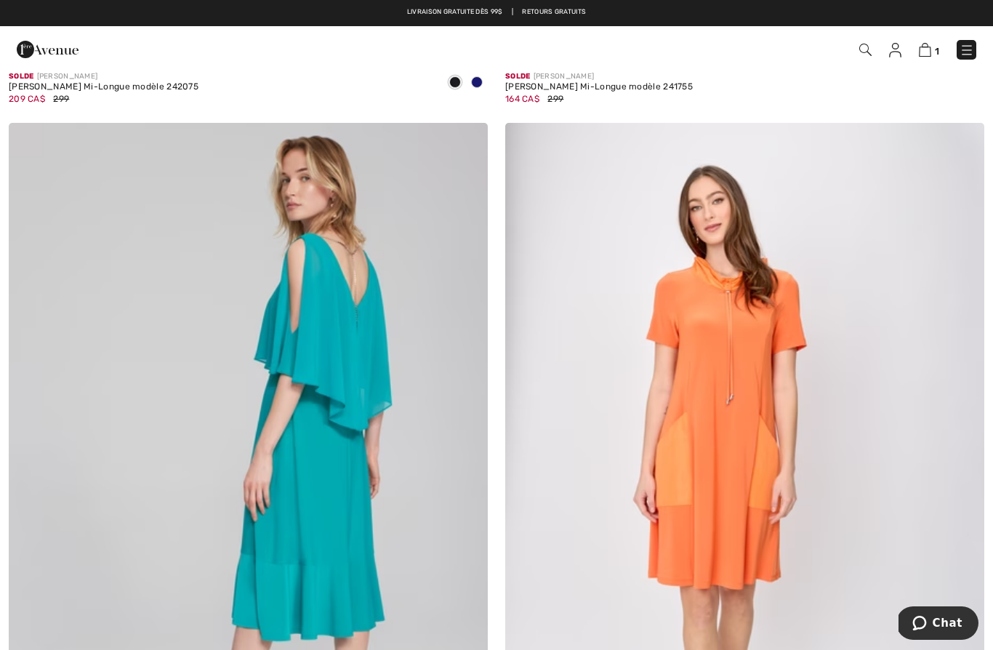
scroll to position [13549, 0]
